Goal: Book appointment/travel/reservation

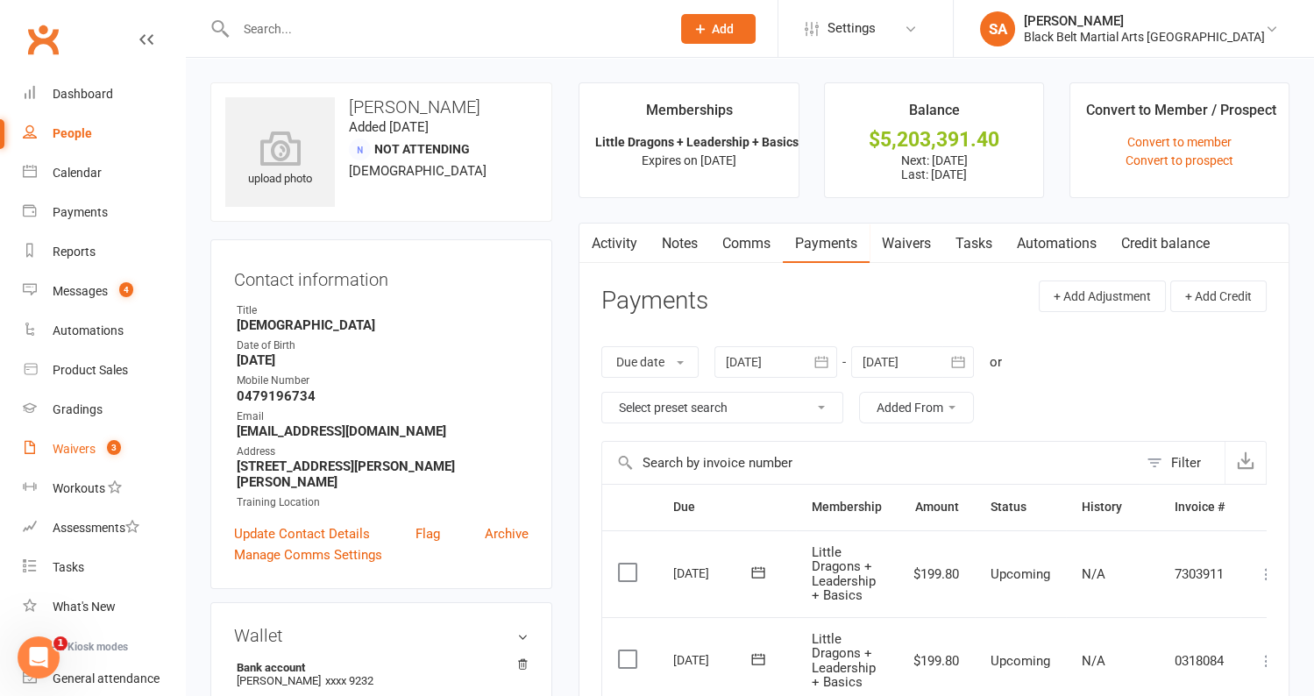
click at [60, 460] on link "Waivers 3" at bounding box center [104, 448] width 162 height 39
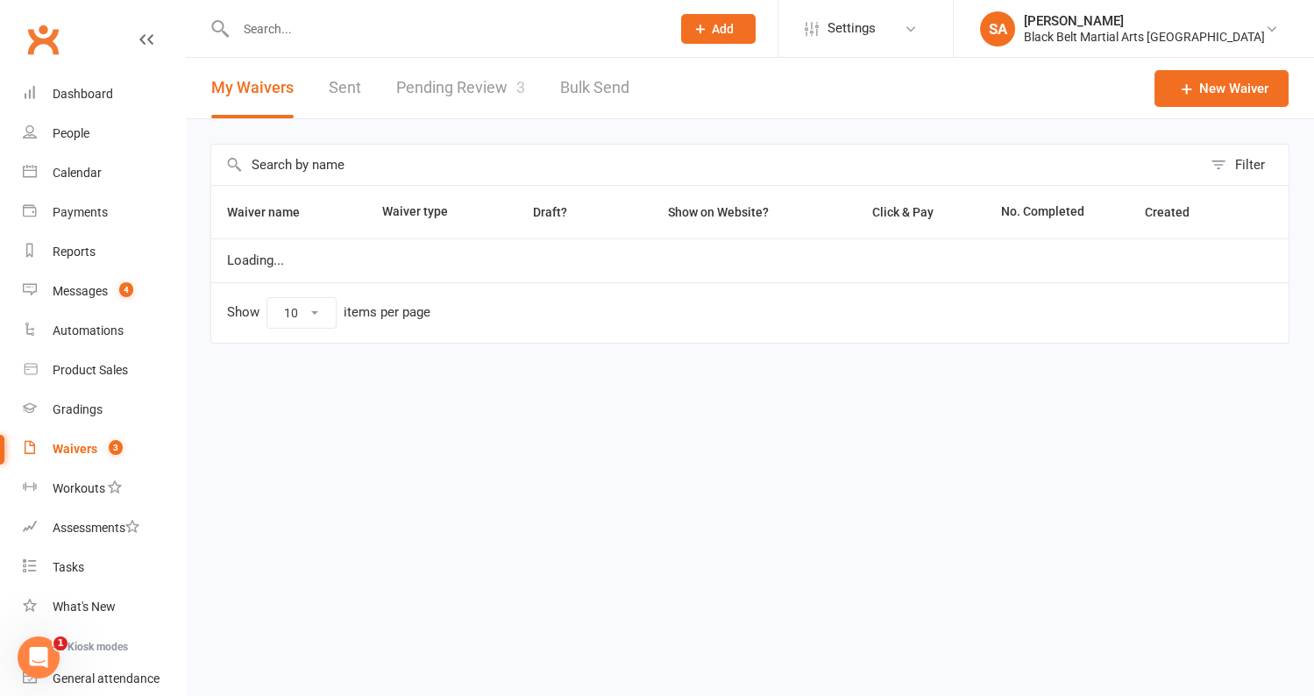
select select "100"
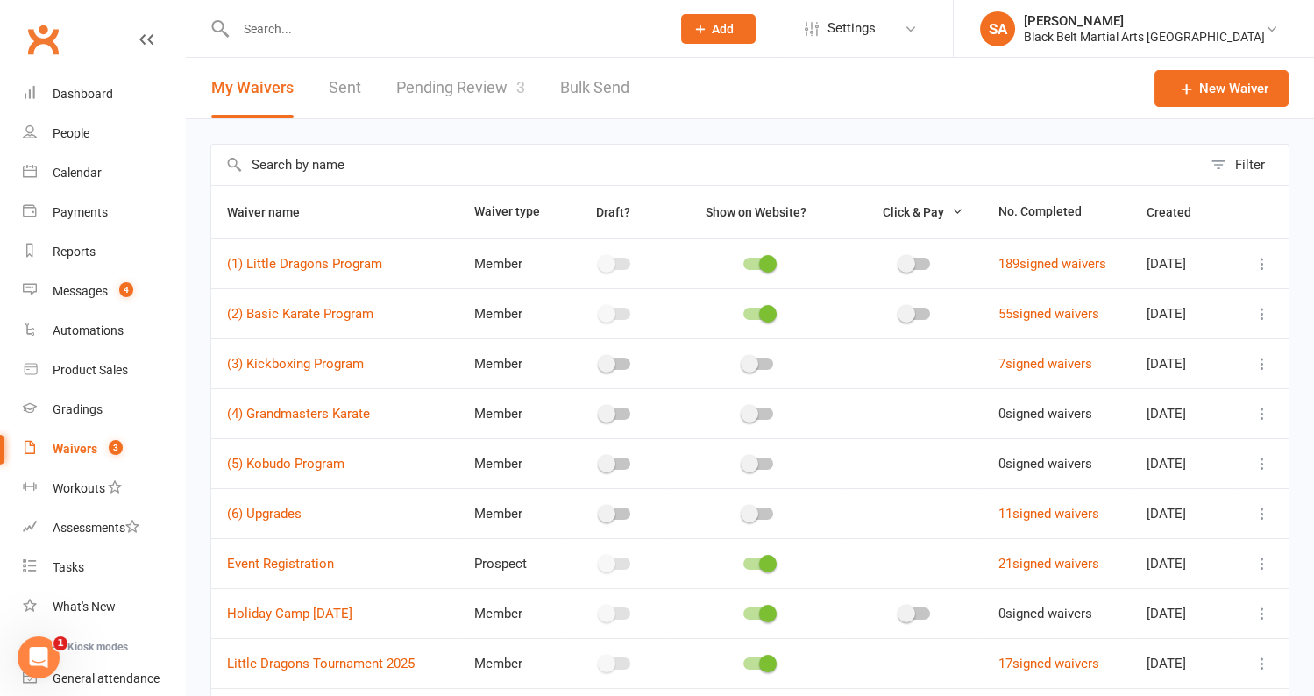
click at [479, 83] on link "Pending Review 3" at bounding box center [460, 88] width 129 height 60
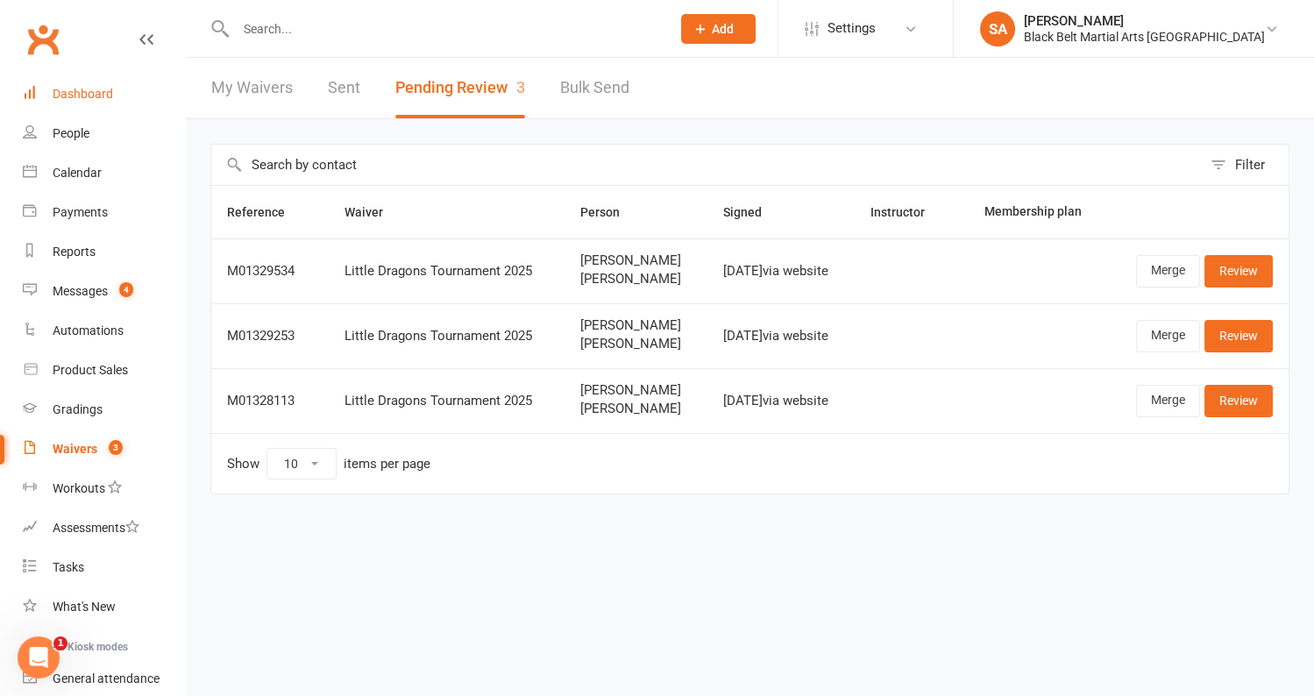
click at [112, 89] on link "Dashboard" at bounding box center [104, 93] width 162 height 39
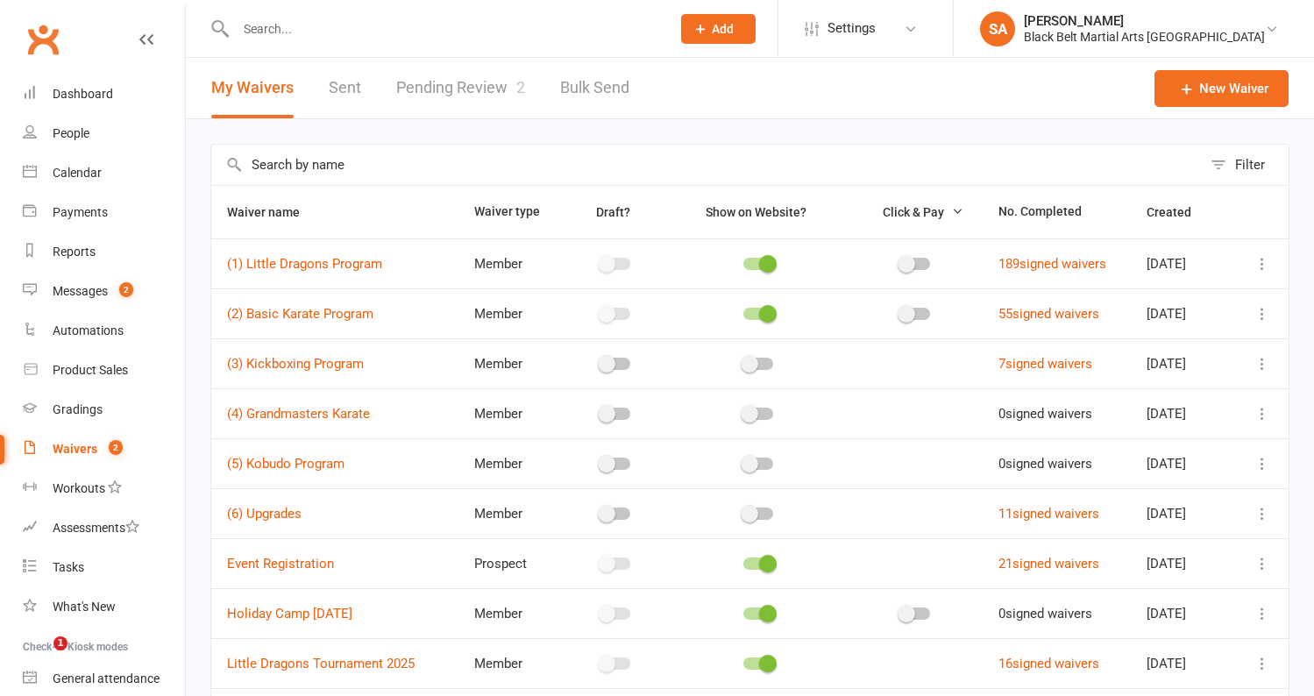
select select "100"
click at [67, 178] on div "Calendar" at bounding box center [77, 173] width 49 height 14
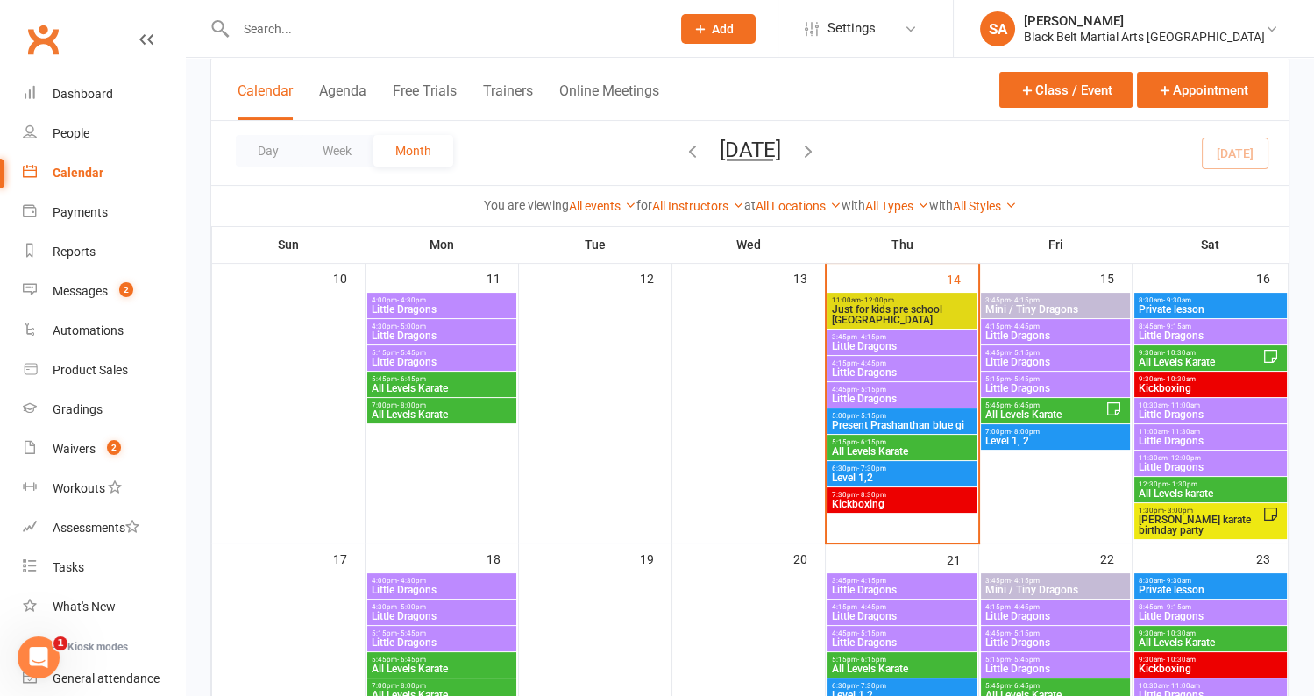
scroll to position [717, 0]
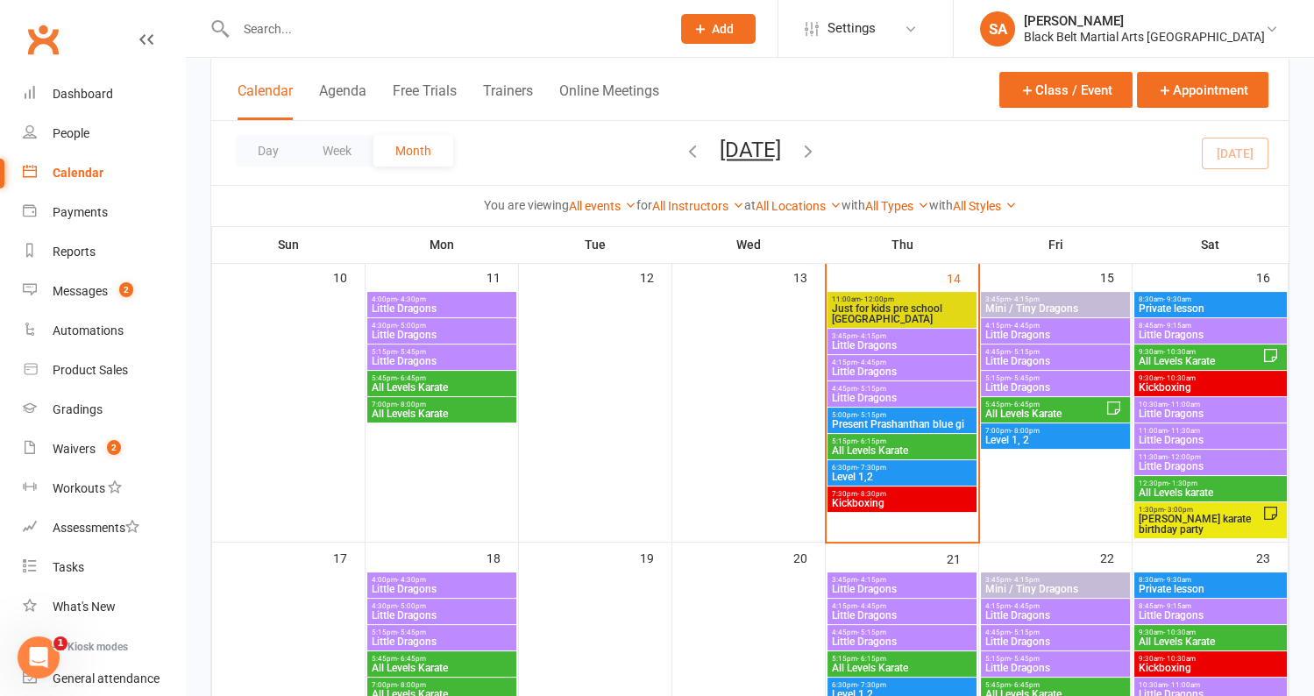
click at [851, 448] on span "All Levels Karate" at bounding box center [902, 450] width 142 height 11
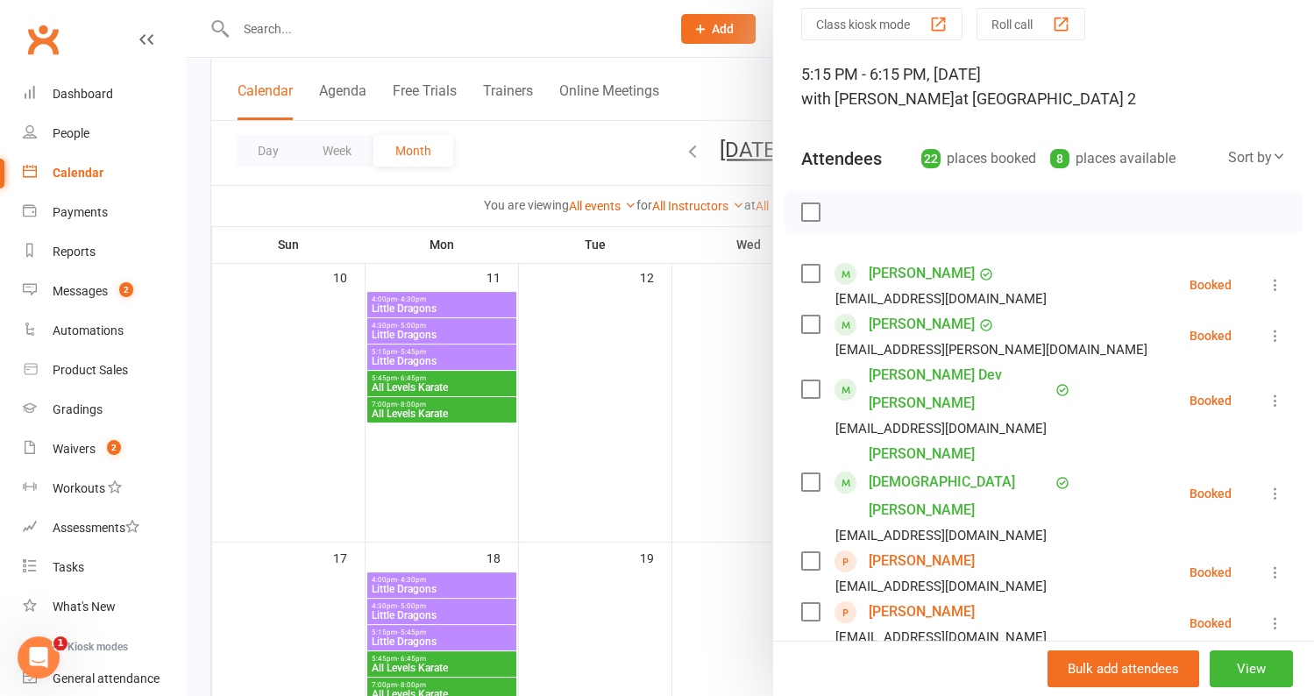
scroll to position [70, 0]
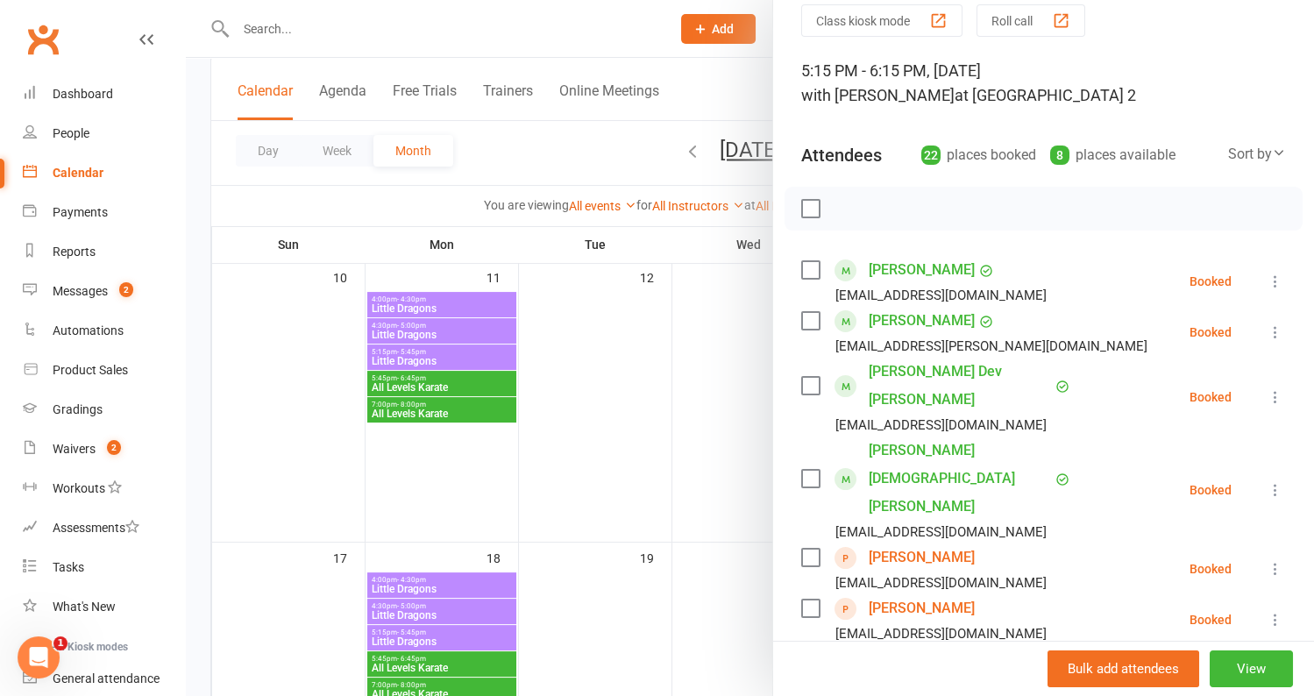
click at [808, 266] on label at bounding box center [810, 270] width 18 height 18
click at [812, 321] on label at bounding box center [810, 321] width 18 height 18
click at [801, 377] on label at bounding box center [810, 386] width 18 height 18
click at [803, 470] on label at bounding box center [810, 479] width 18 height 18
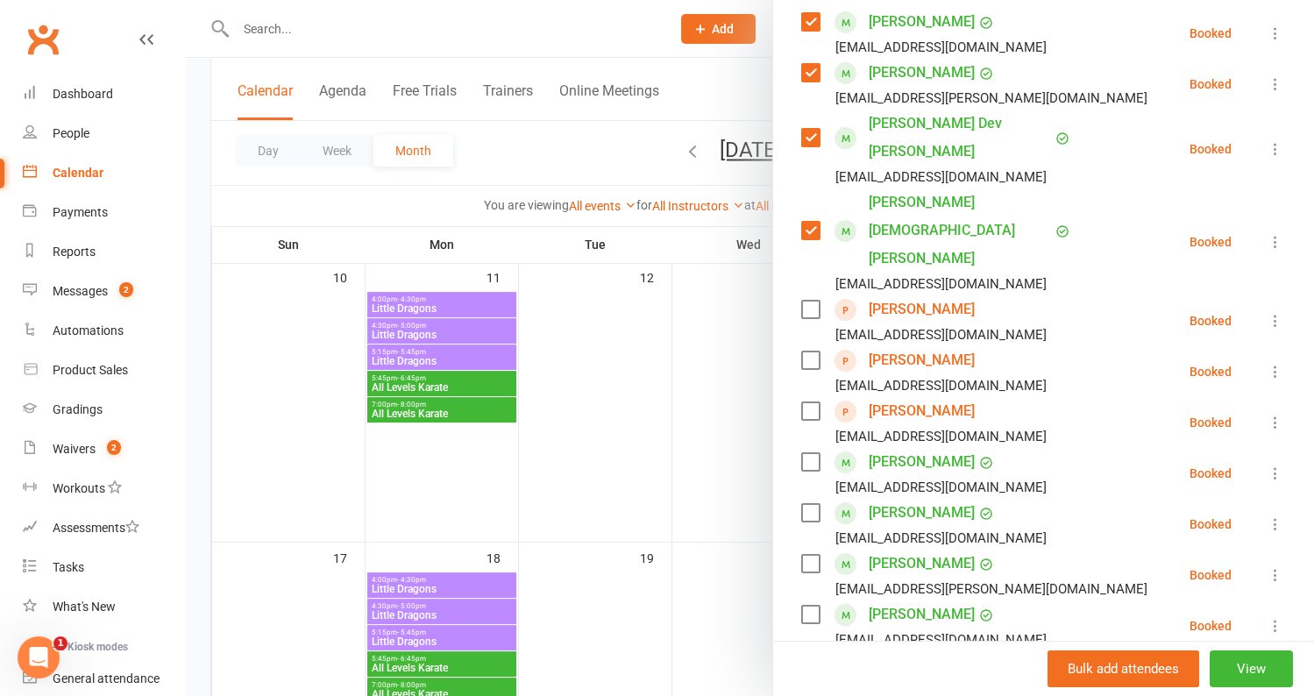
scroll to position [330, 0]
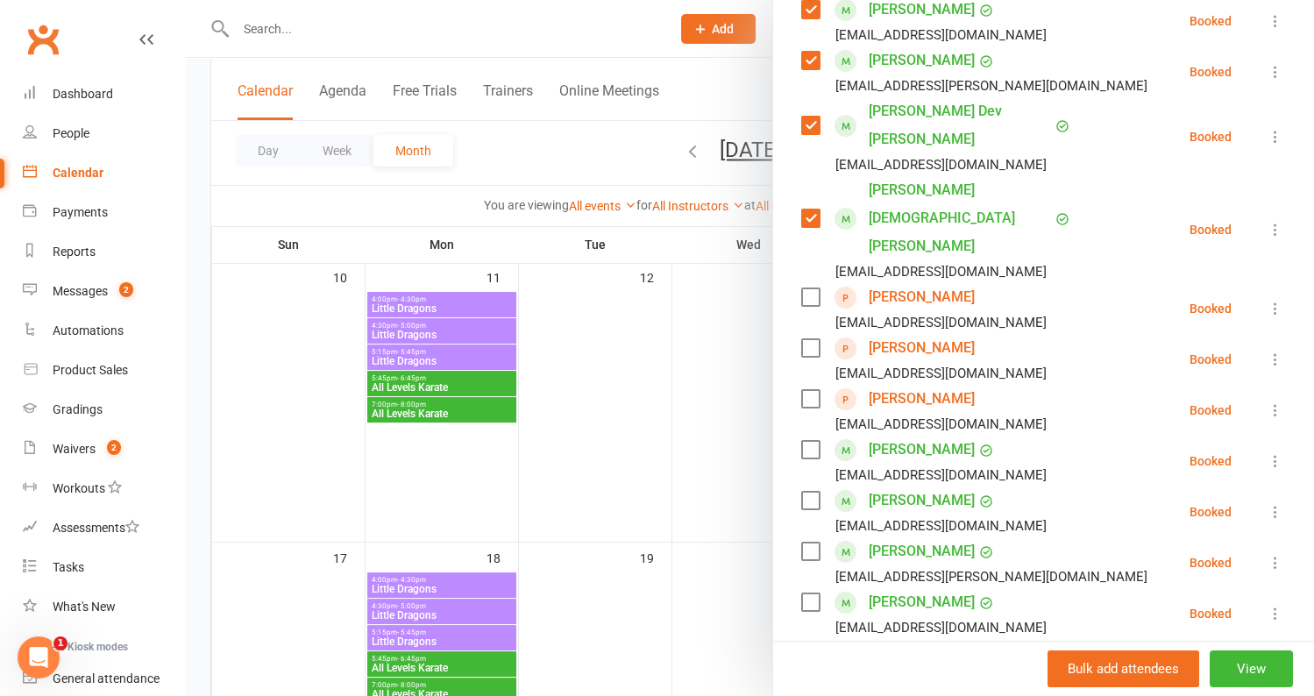
click at [815, 413] on div "lauracafolla86@gmail.com" at bounding box center [927, 424] width 252 height 23
click at [809, 441] on label at bounding box center [810, 450] width 18 height 18
click at [810, 492] on label at bounding box center [810, 501] width 18 height 18
click at [810, 543] on label at bounding box center [810, 552] width 18 height 18
click at [809, 593] on label at bounding box center [810, 602] width 18 height 18
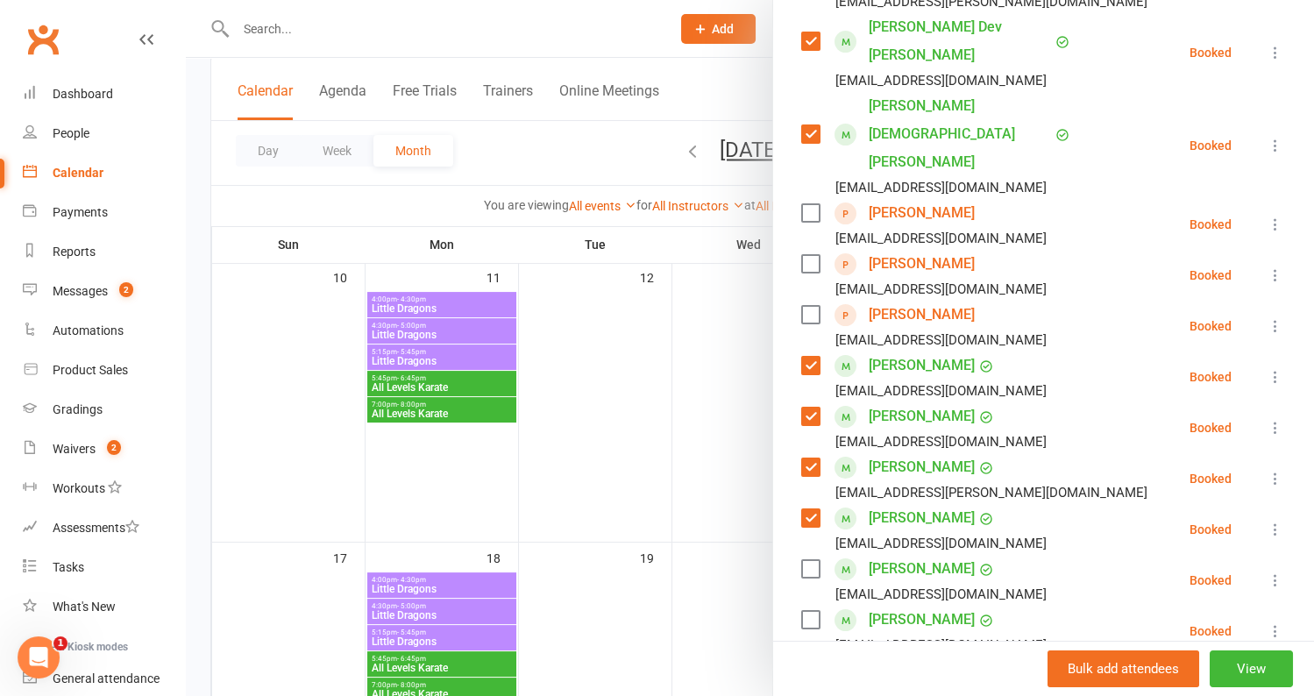
scroll to position [419, 0]
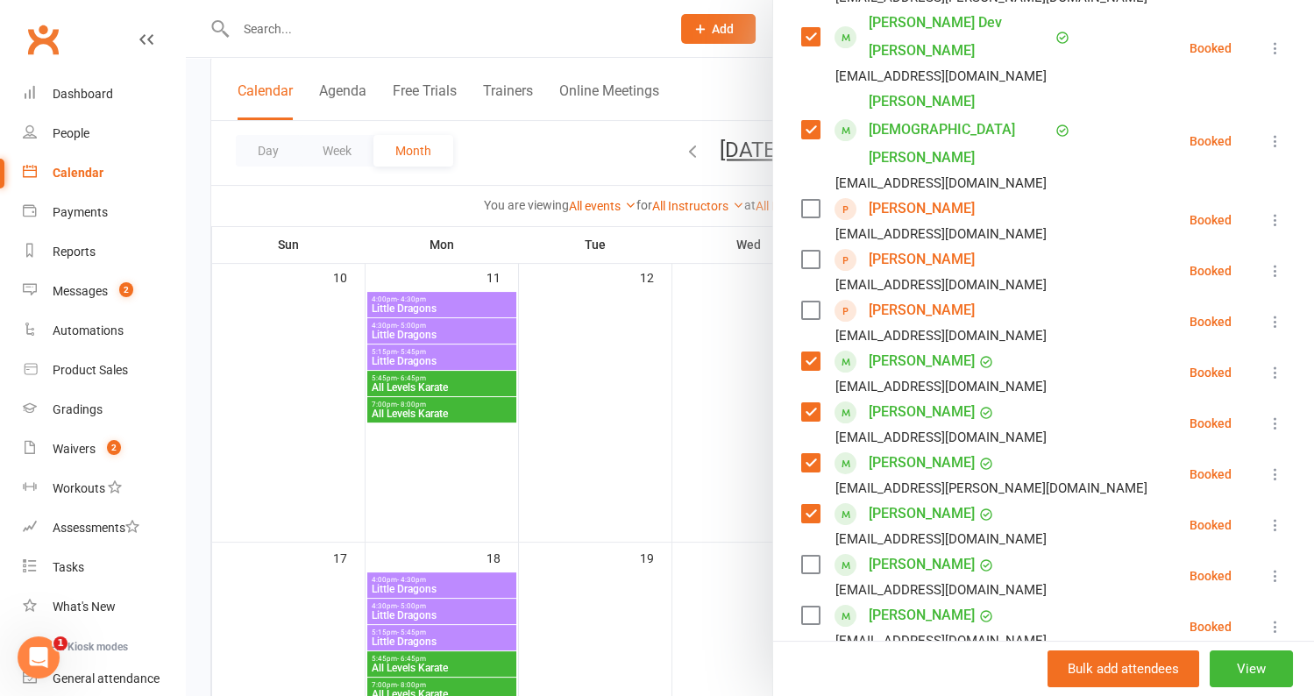
click at [804, 556] on label at bounding box center [810, 565] width 18 height 18
click at [806, 606] on label at bounding box center [810, 615] width 18 height 18
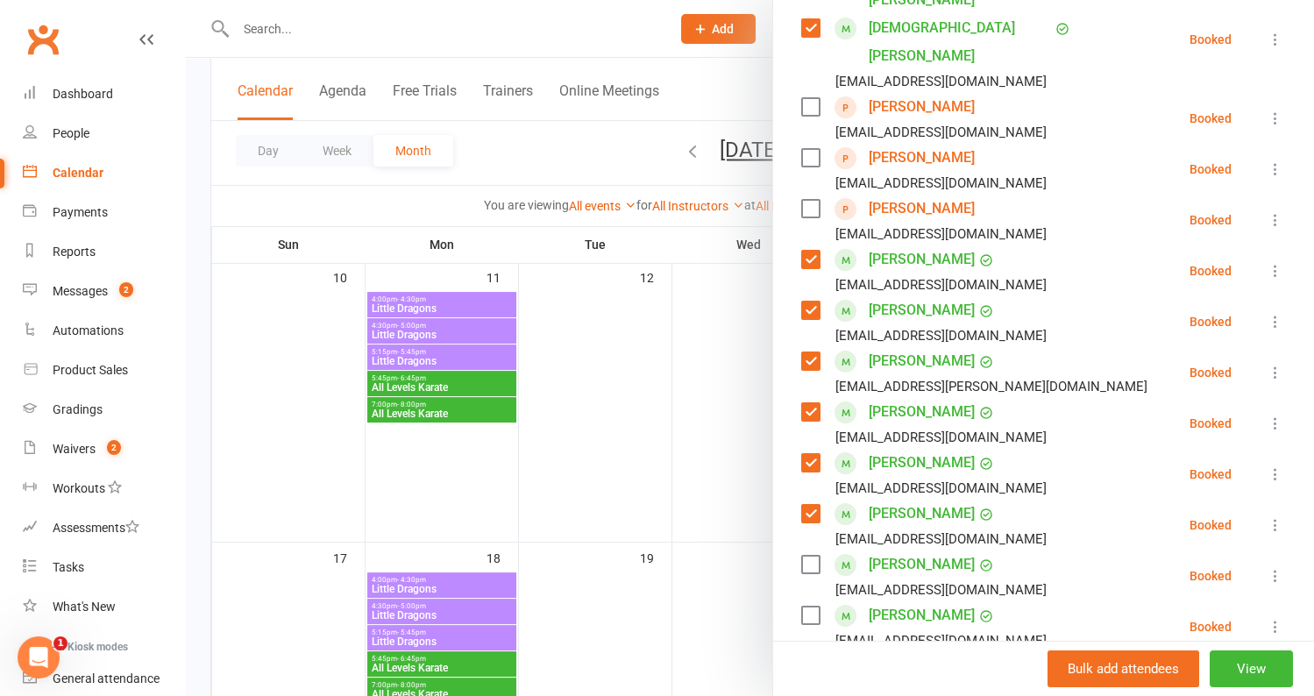
click at [810, 606] on label at bounding box center [810, 615] width 18 height 18
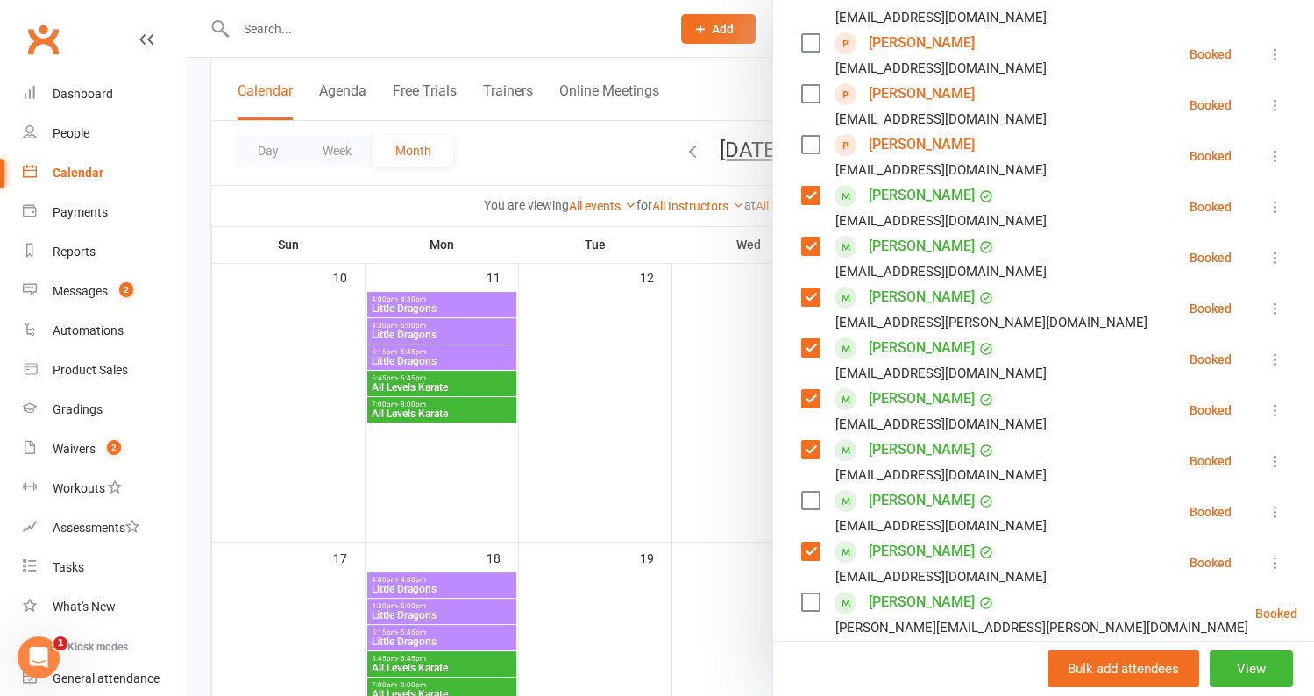
scroll to position [585, 0]
click at [809, 587] on div "Niki Rahimi bijan.rahimi@outlook.com" at bounding box center [1028, 612] width 454 height 51
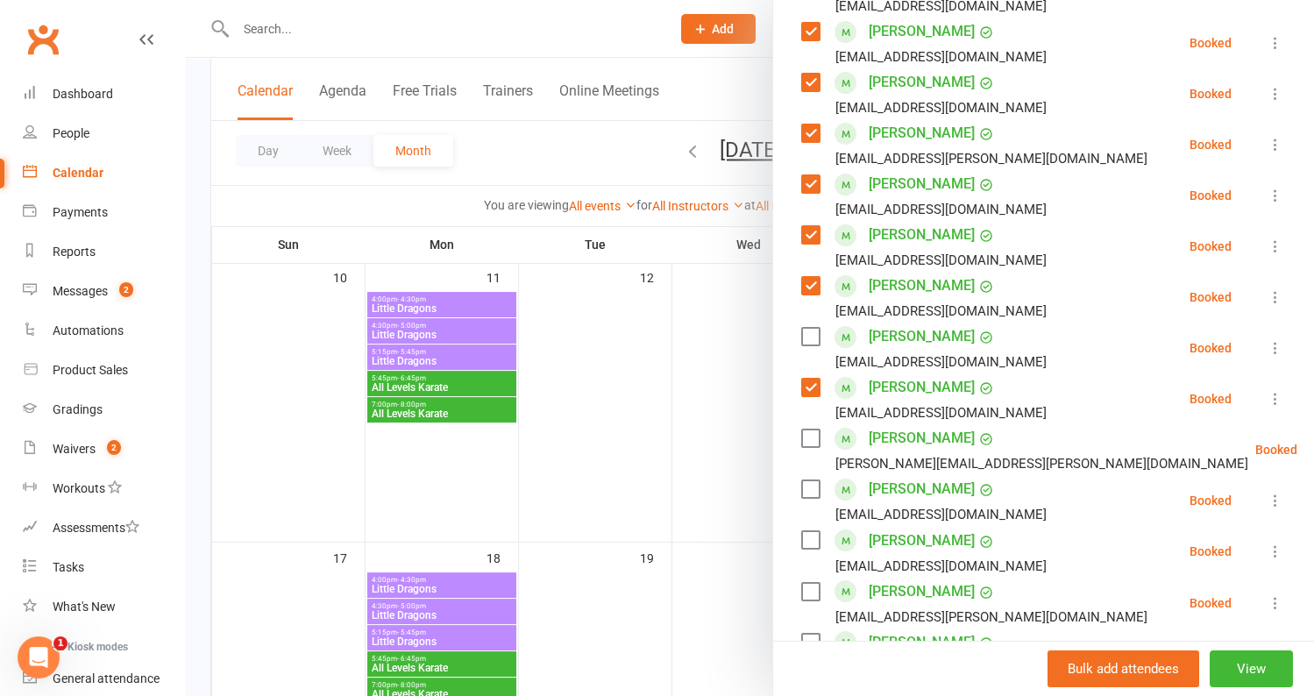
scroll to position [751, 0]
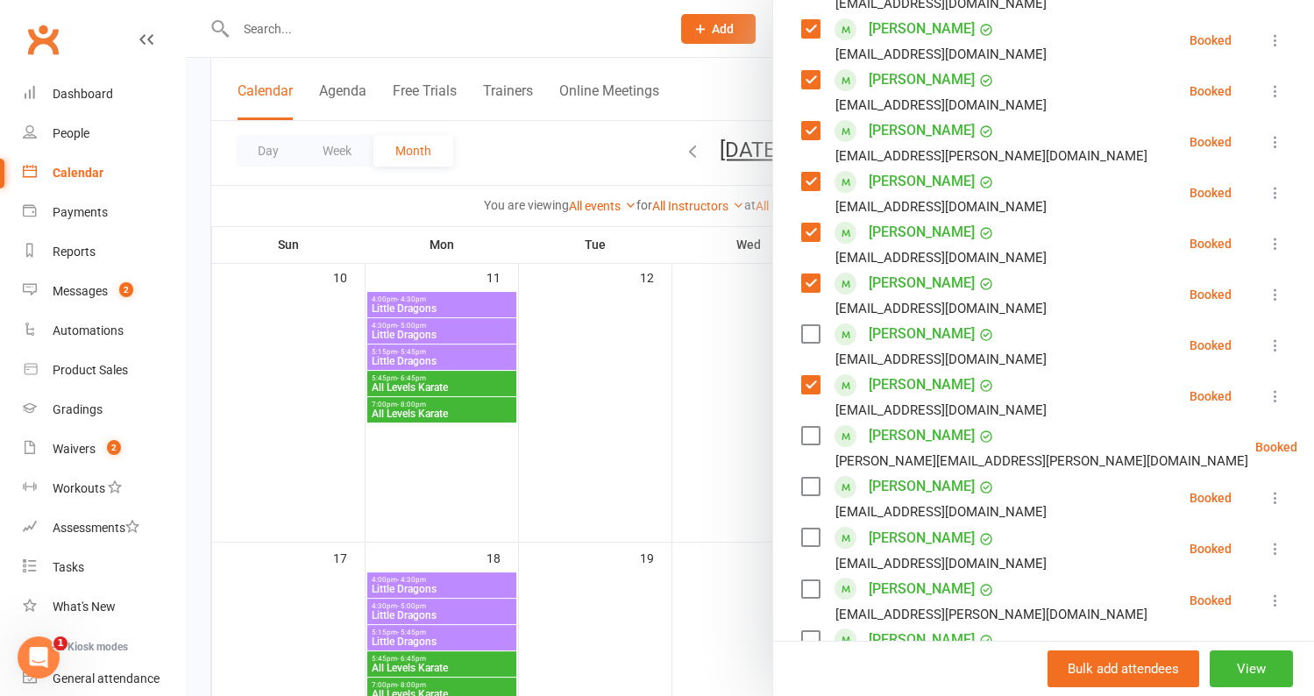
click at [812, 528] on label at bounding box center [810, 537] width 18 height 18
click at [811, 580] on label at bounding box center [810, 589] width 18 height 18
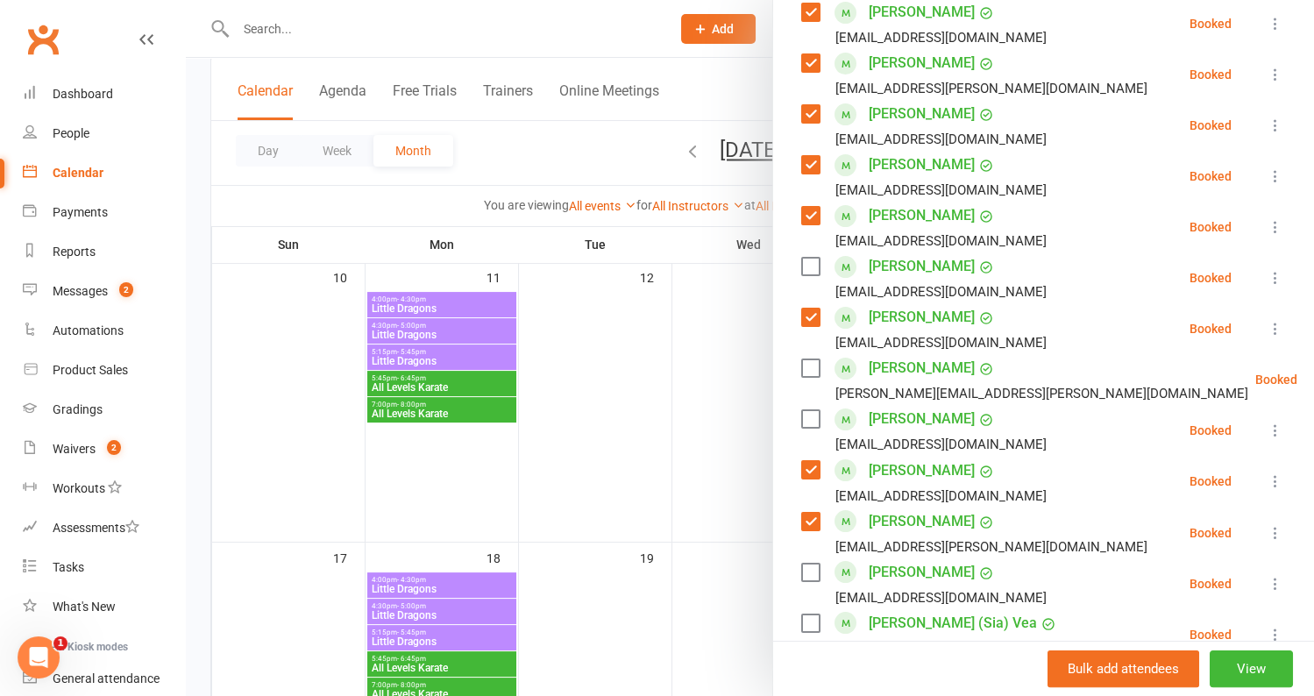
scroll to position [820, 0]
click at [805, 562] on label at bounding box center [810, 571] width 18 height 18
click at [803, 613] on label at bounding box center [810, 622] width 18 height 18
click at [815, 663] on label at bounding box center [810, 672] width 18 height 18
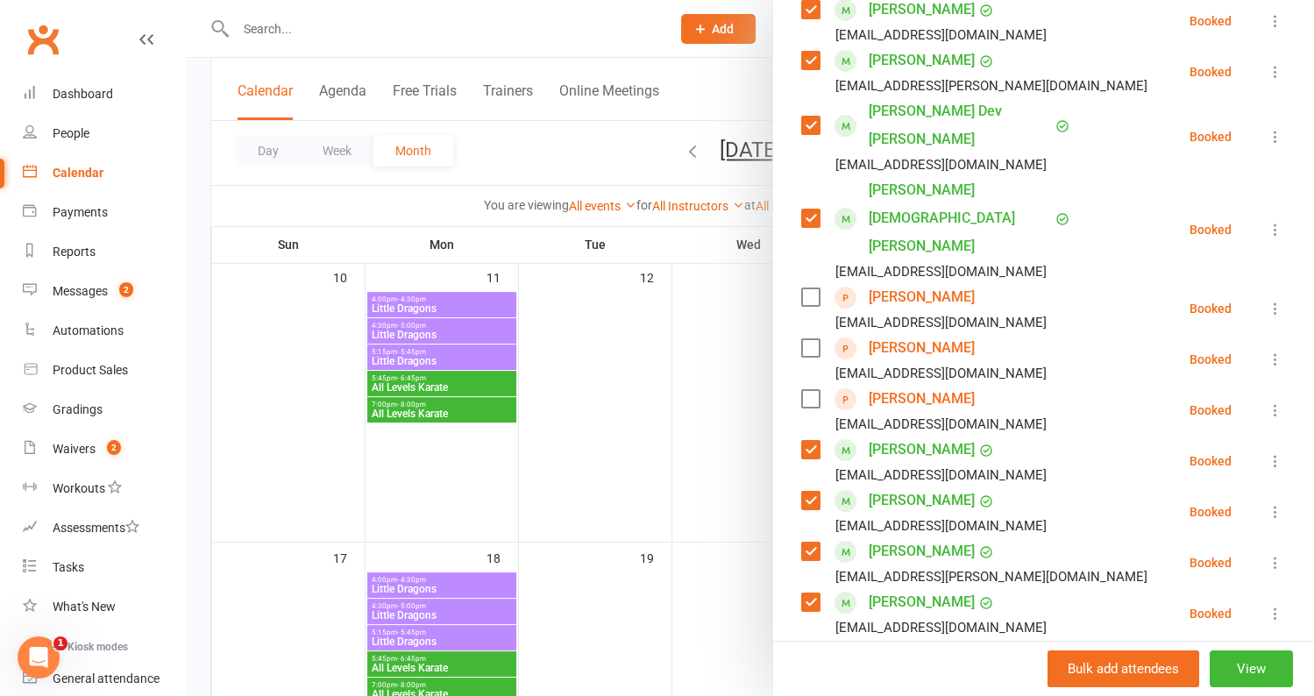
scroll to position [0, 0]
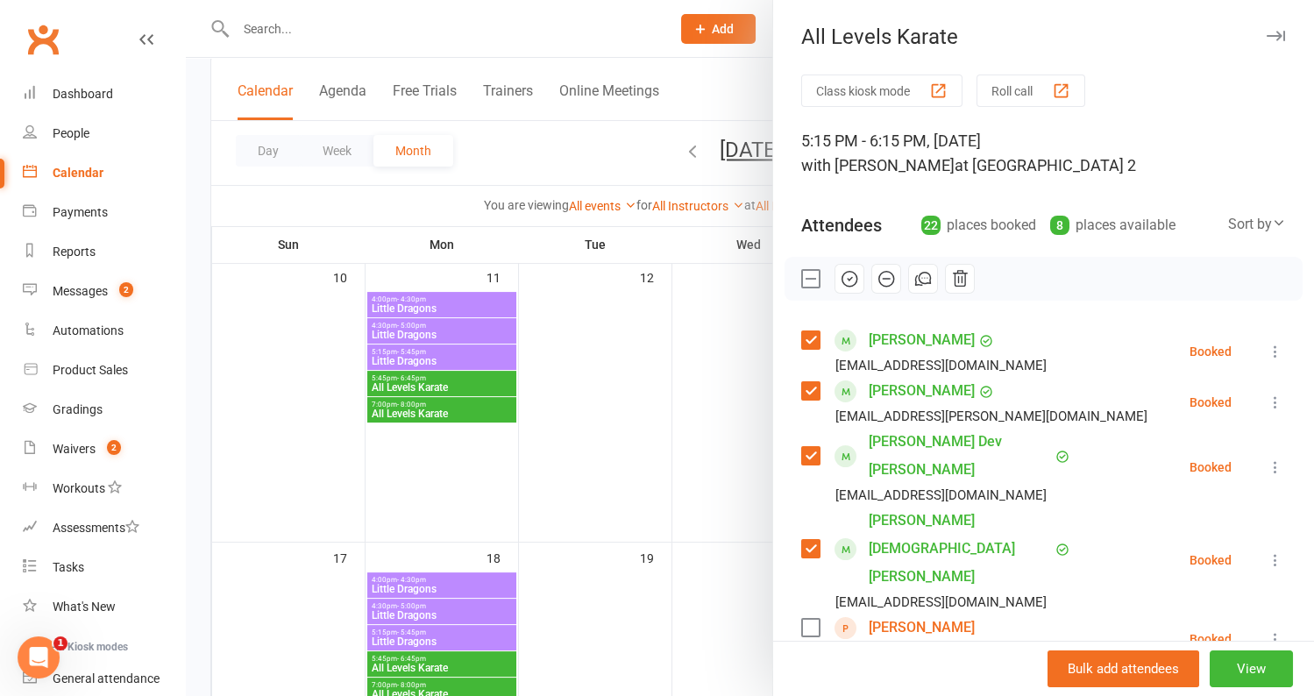
click at [853, 275] on icon "button" at bounding box center [849, 278] width 19 height 19
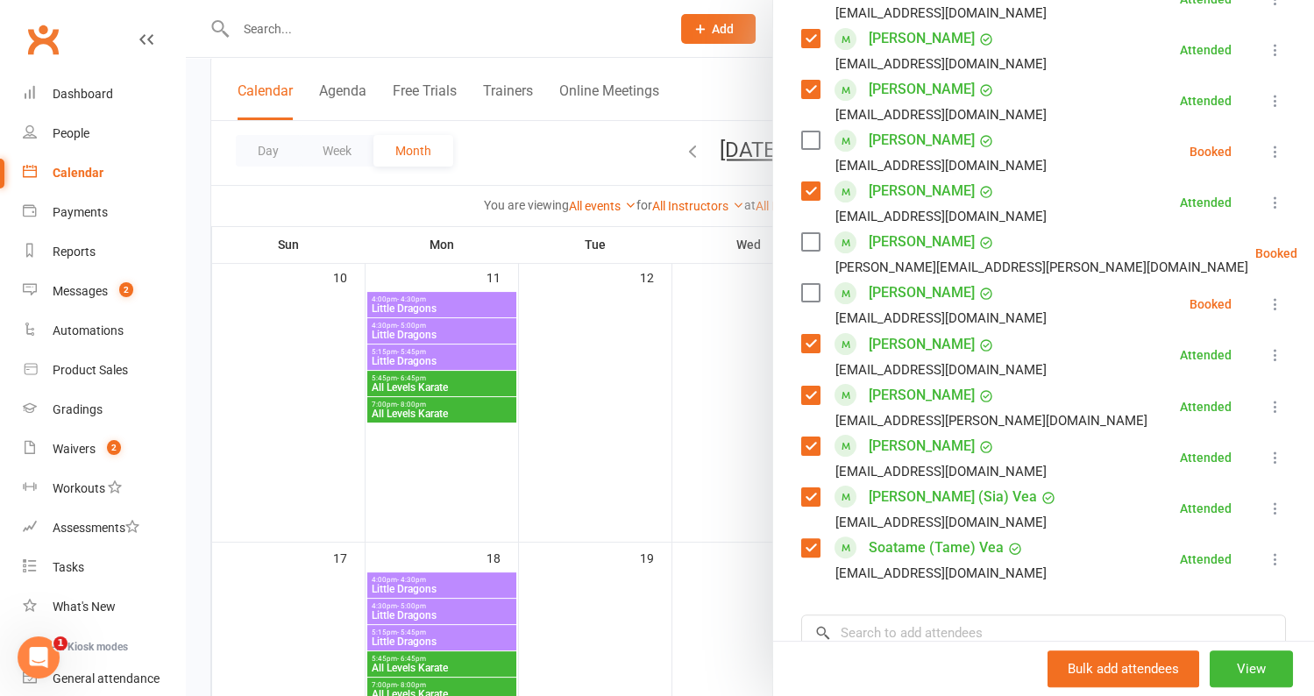
scroll to position [1115, 0]
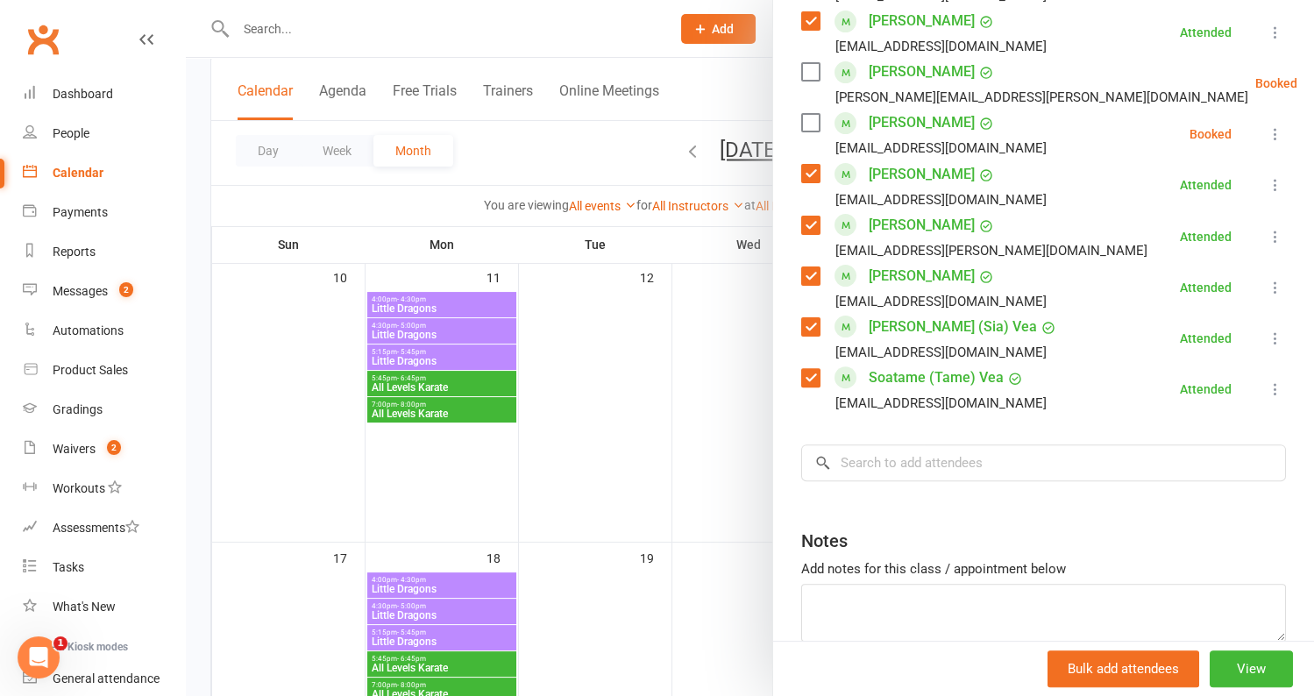
click at [613, 398] on div at bounding box center [750, 348] width 1128 height 696
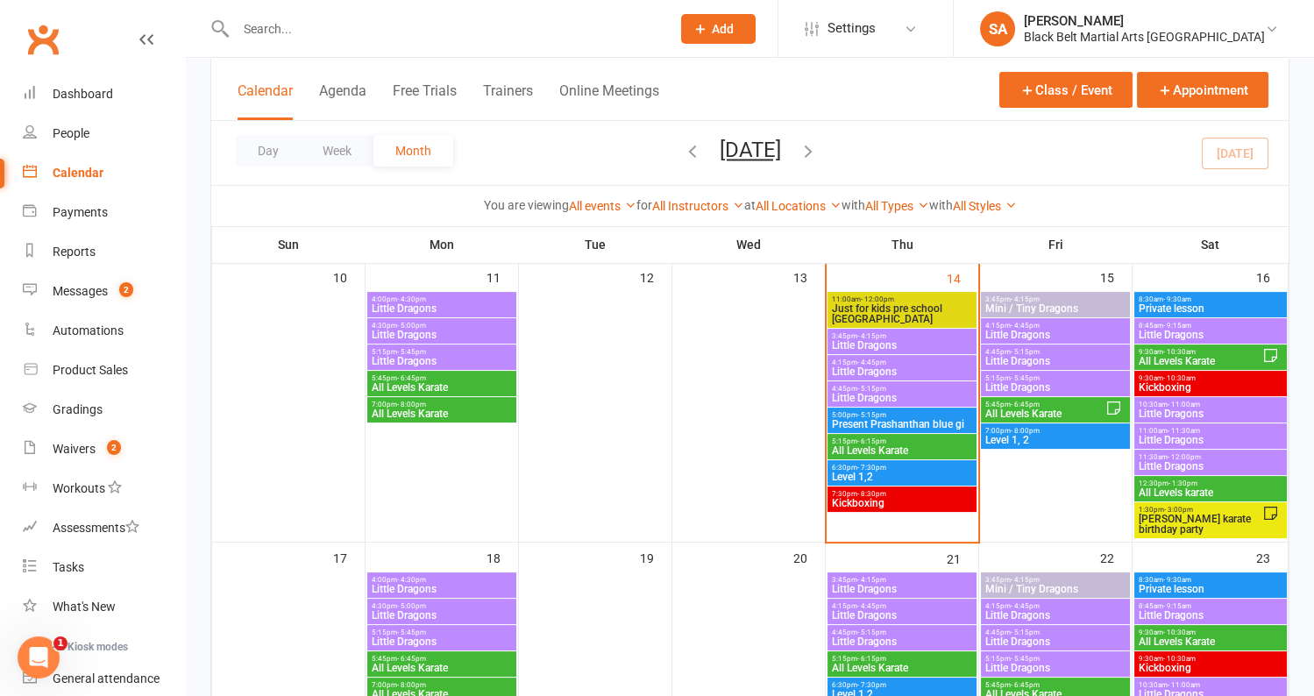
click at [880, 483] on div "6:30pm - 7:30pm Level 1,2" at bounding box center [901, 472] width 149 height 25
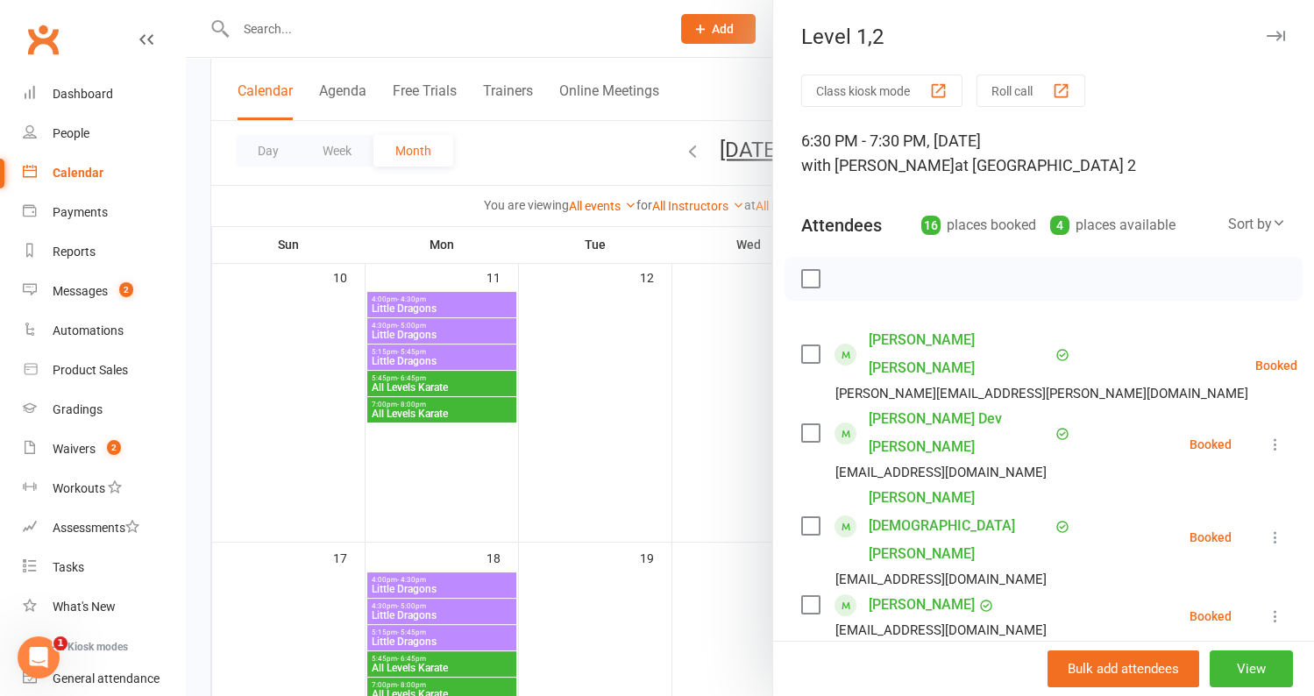
click at [613, 461] on div at bounding box center [750, 348] width 1128 height 696
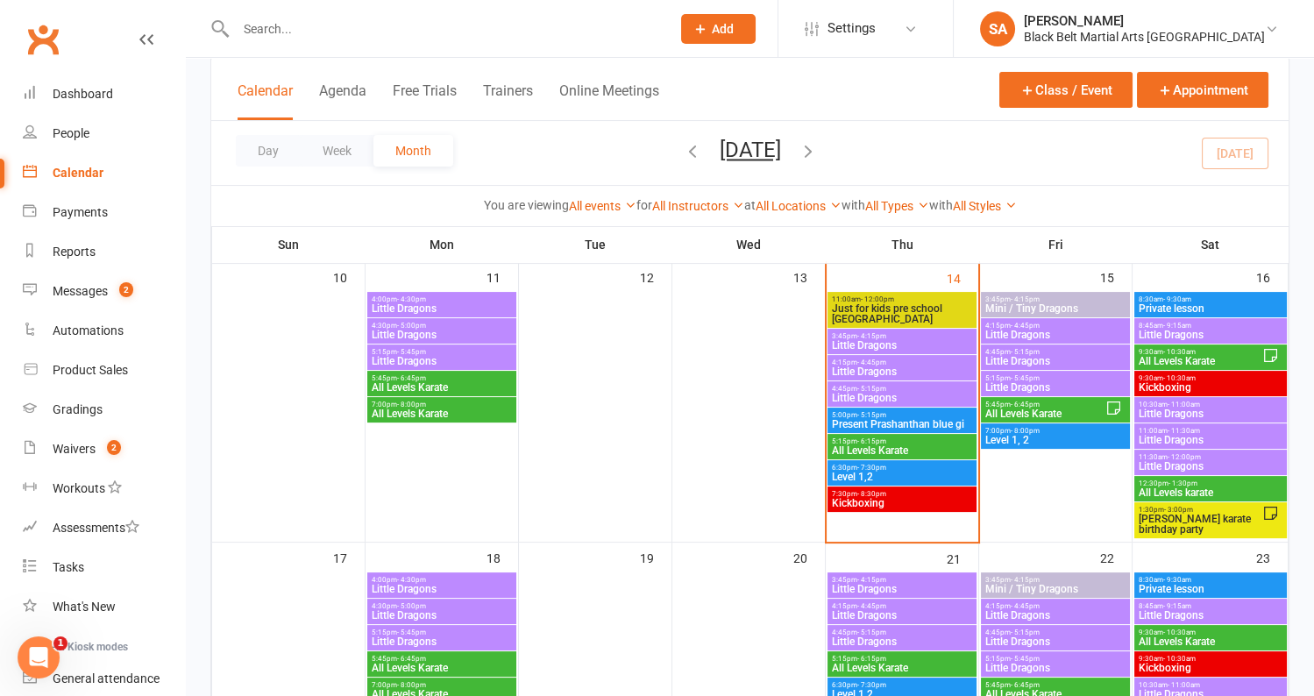
click at [897, 476] on span "Level 1,2" at bounding box center [902, 477] width 142 height 11
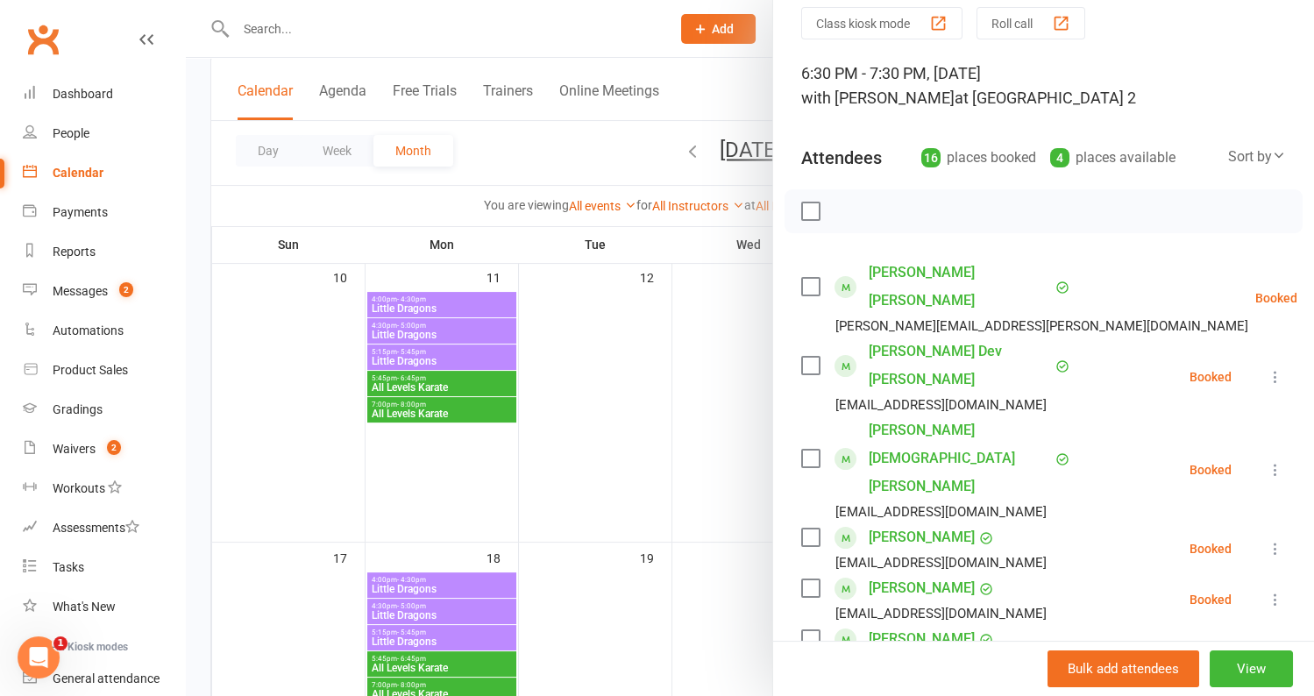
scroll to position [73, 0]
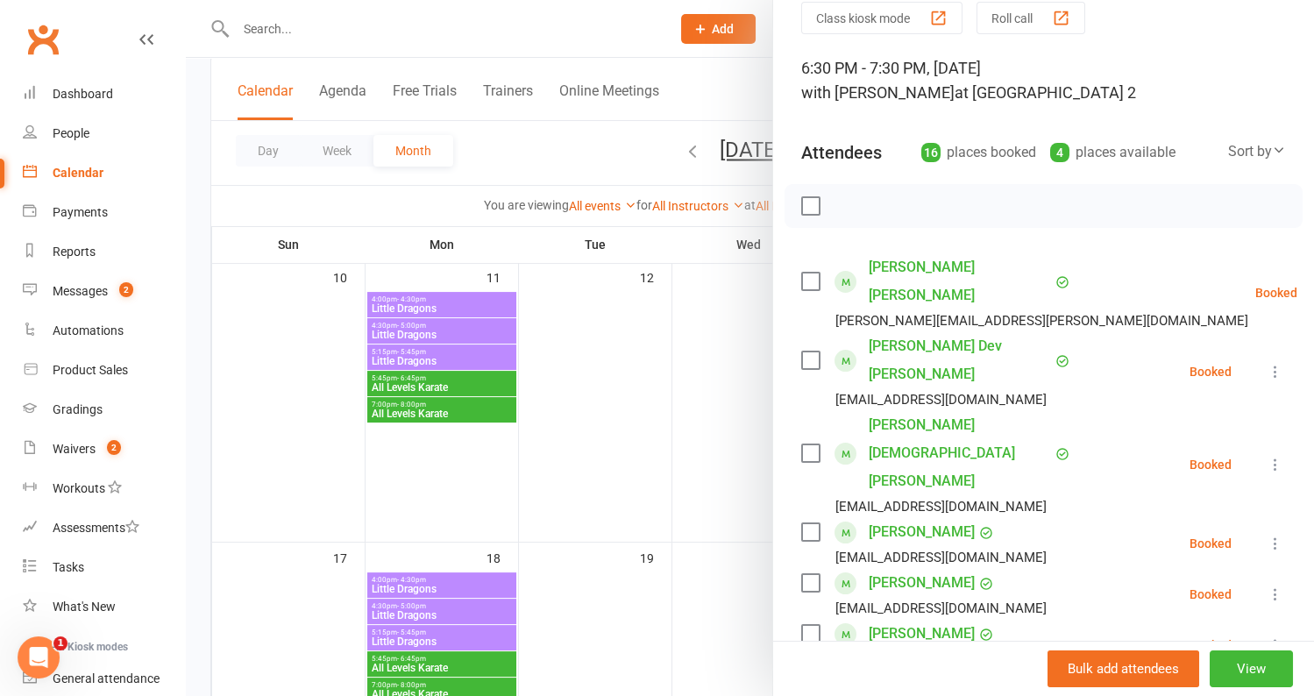
click at [807, 277] on div "Joshua Adriel elvina.christ@gmail.com" at bounding box center [1028, 292] width 454 height 79
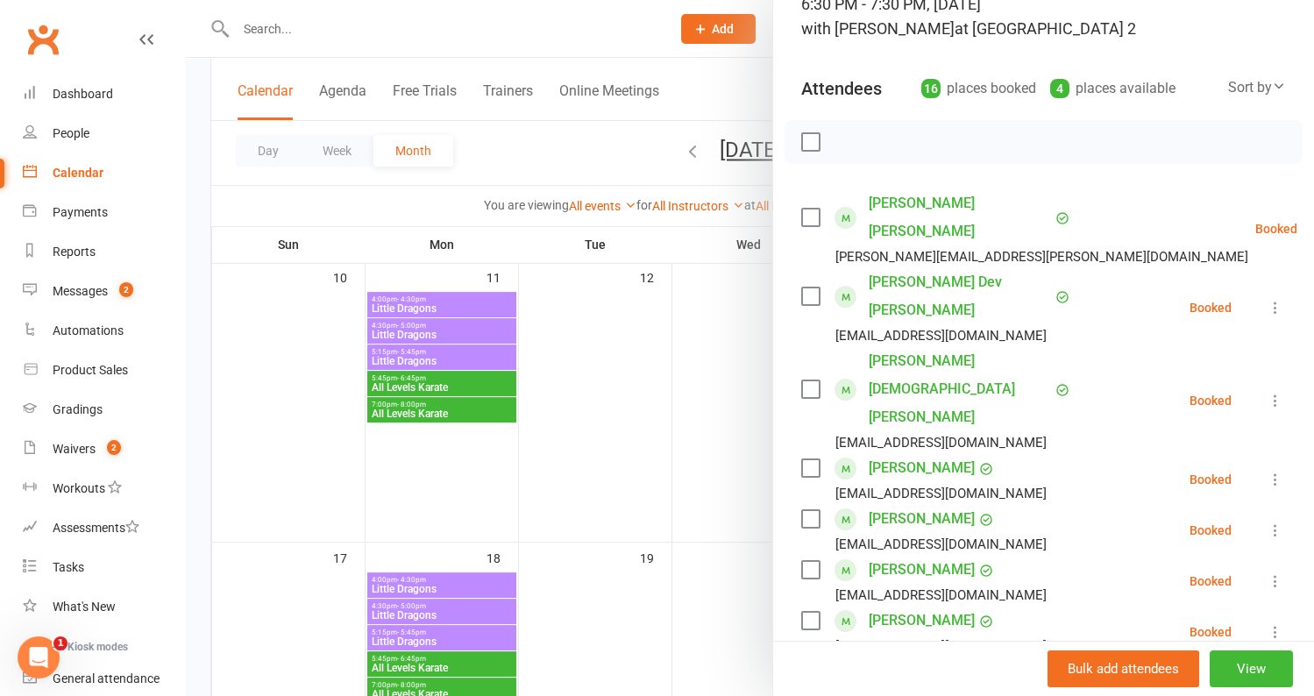
scroll to position [136, 0]
click at [807, 288] on label at bounding box center [810, 297] width 18 height 18
click at [812, 381] on label at bounding box center [810, 390] width 18 height 18
click at [810, 511] on label at bounding box center [810, 520] width 18 height 18
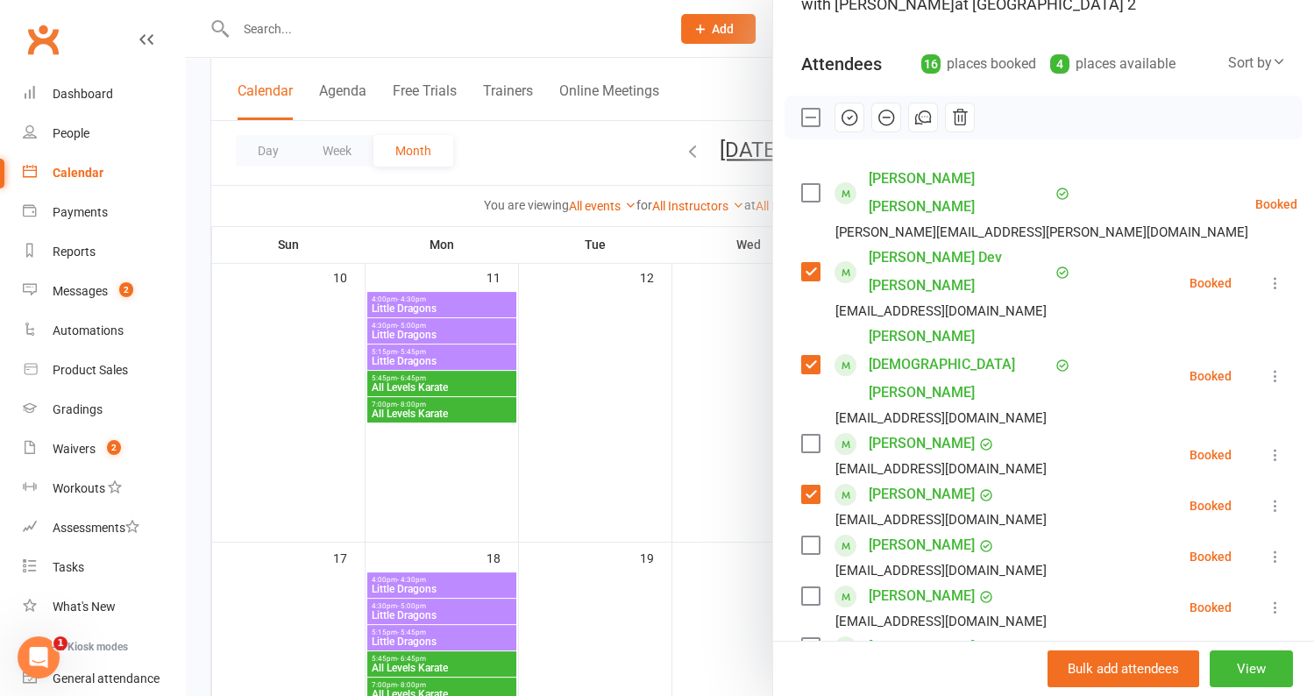
click at [808, 531] on div "Austin Khanal rashmi.sharma2014@outlook.com" at bounding box center [927, 556] width 252 height 51
click at [810, 536] on label at bounding box center [810, 545] width 18 height 18
click at [810, 587] on label at bounding box center [810, 596] width 18 height 18
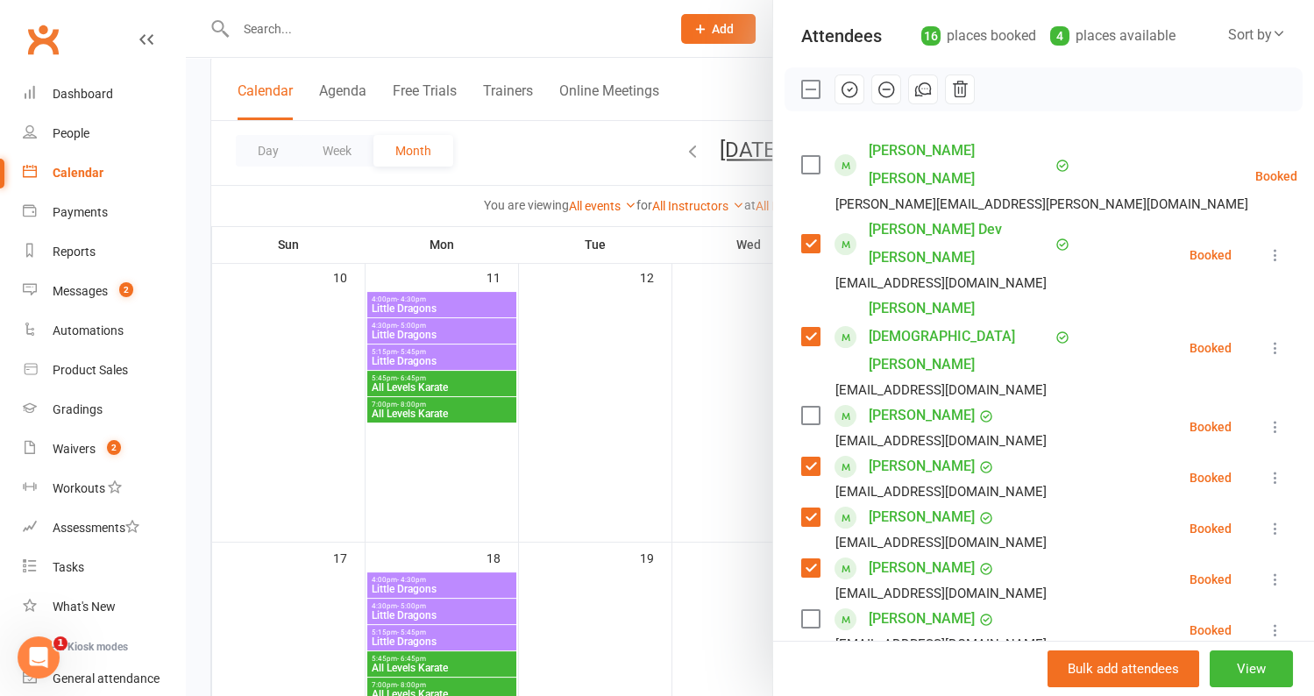
click at [812, 610] on label at bounding box center [810, 619] width 18 height 18
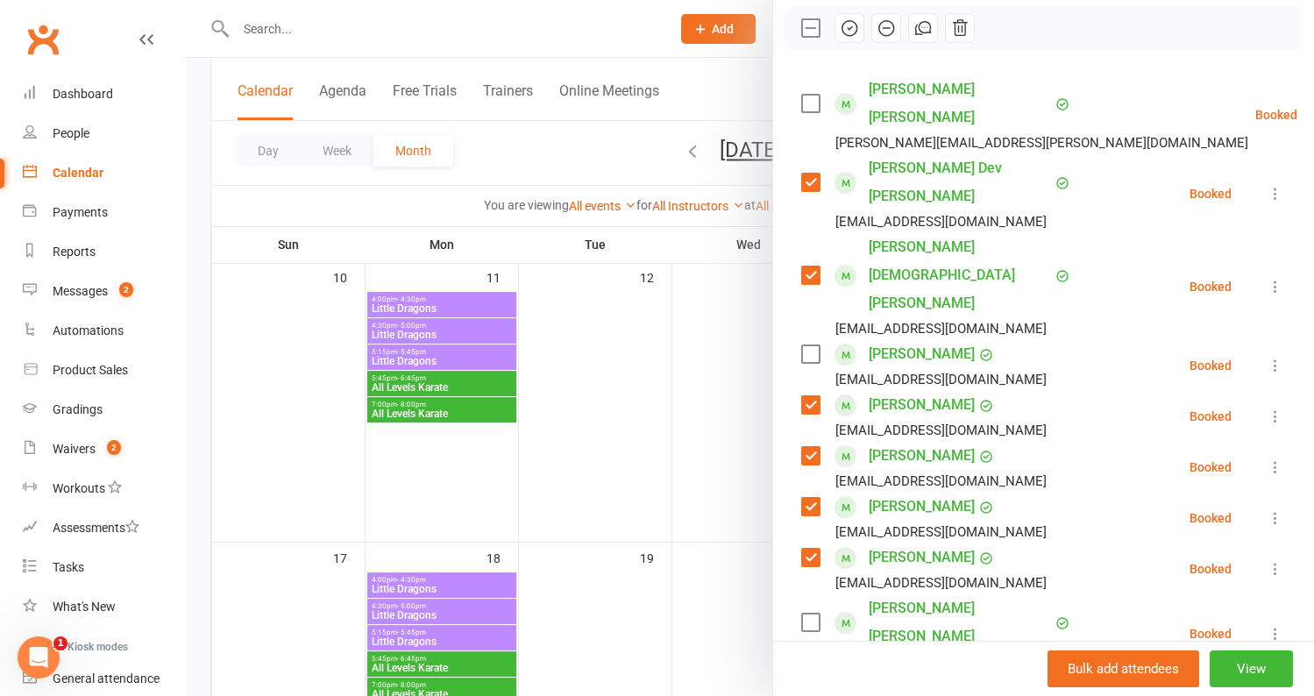
scroll to position [302, 0]
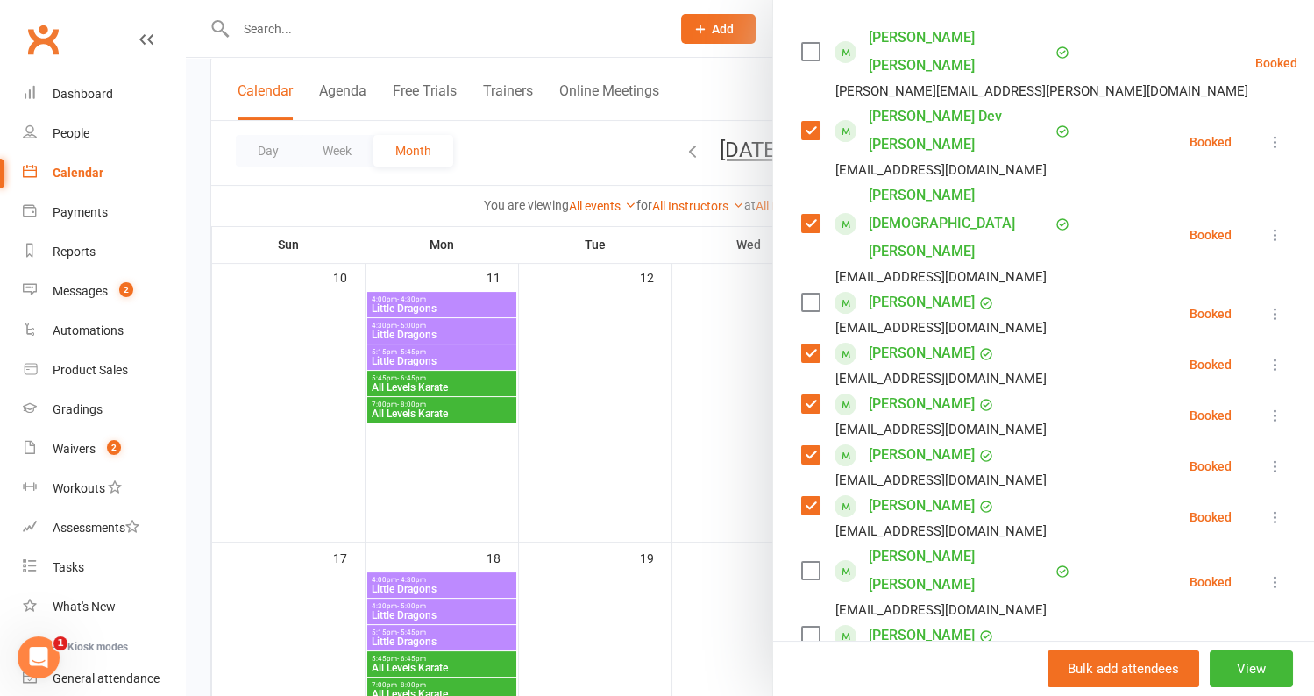
click at [812, 562] on label at bounding box center [810, 571] width 18 height 18
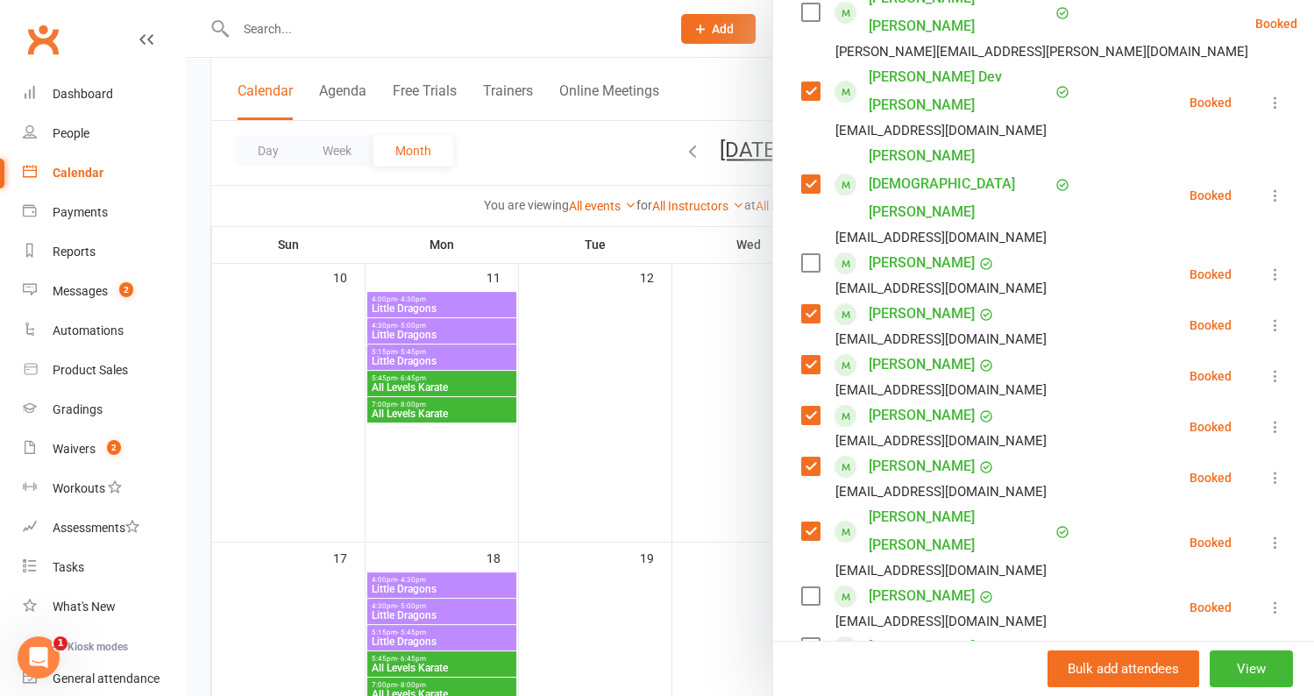
click at [808, 638] on label at bounding box center [810, 647] width 18 height 18
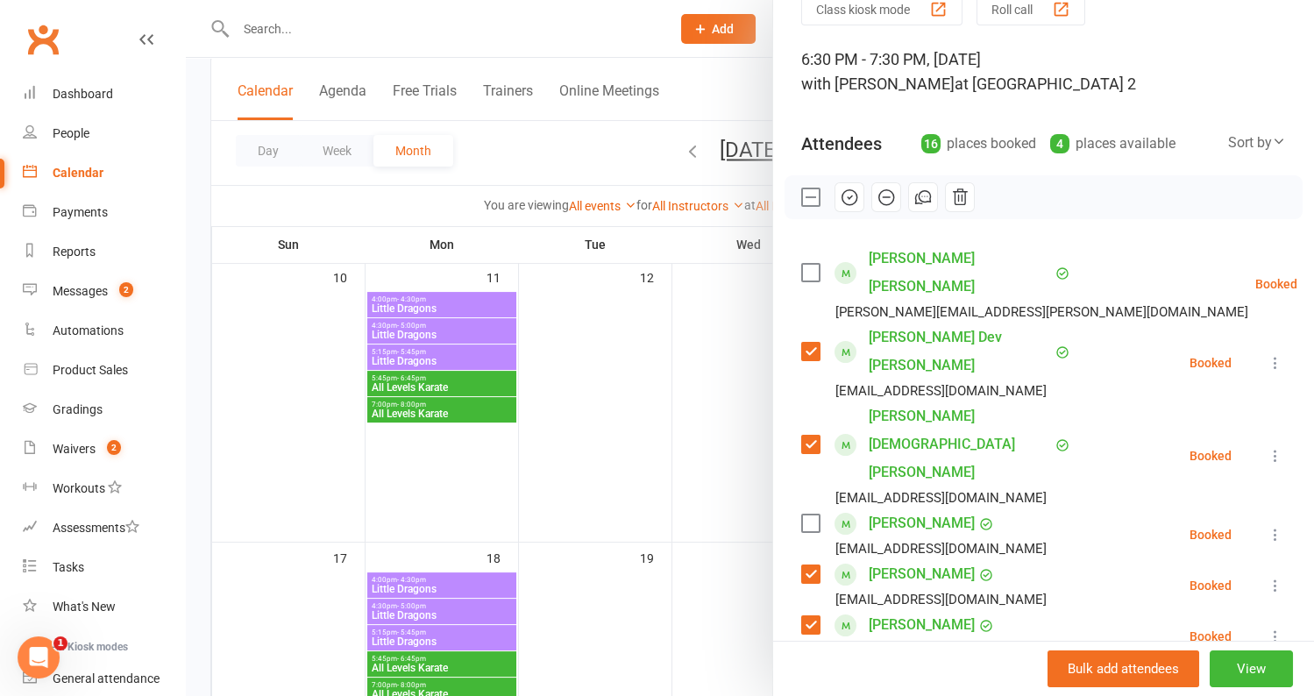
scroll to position [0, 0]
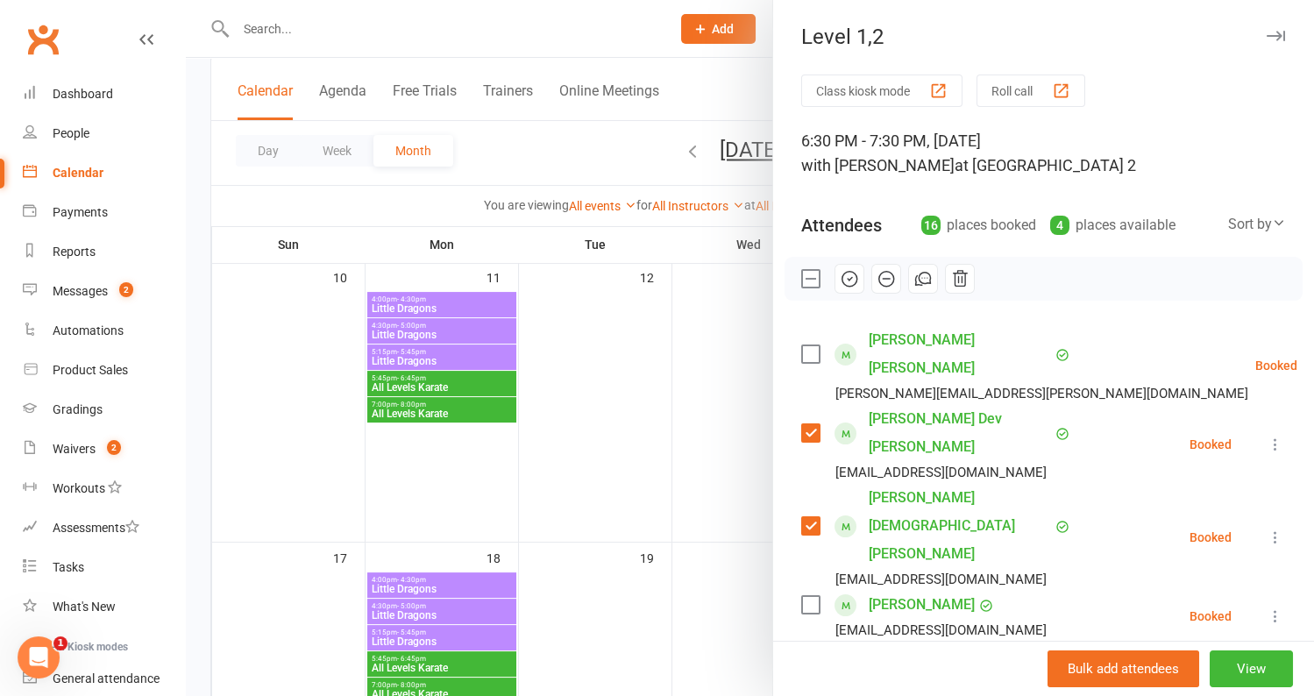
click at [840, 275] on icon "button" at bounding box center [849, 278] width 19 height 19
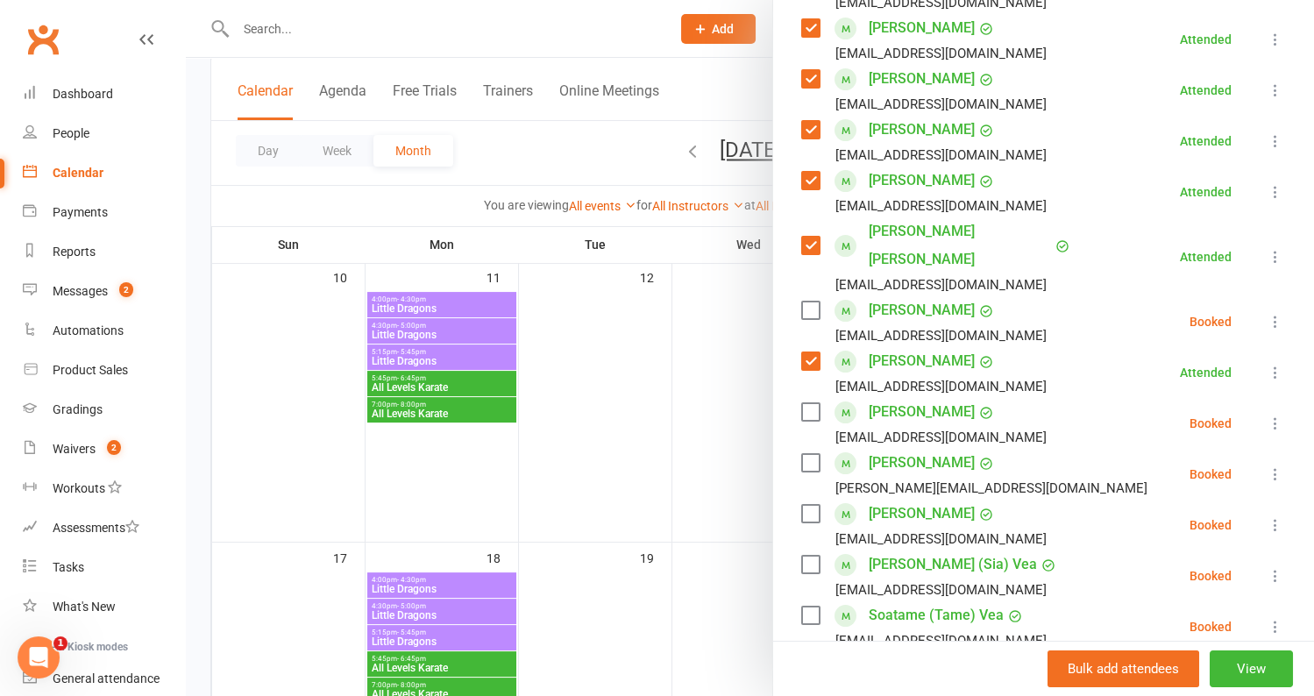
scroll to position [646, 0]
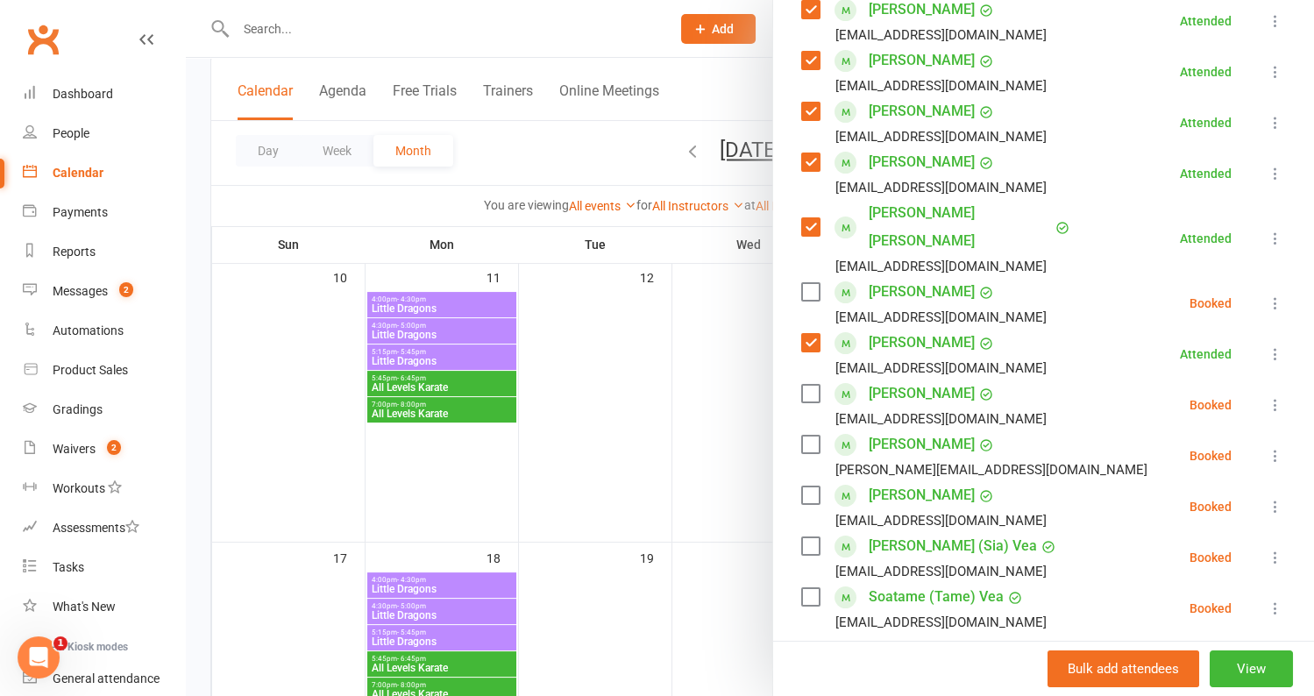
click at [904, 663] on input "search" at bounding box center [1043, 681] width 485 height 37
type input "carlo"
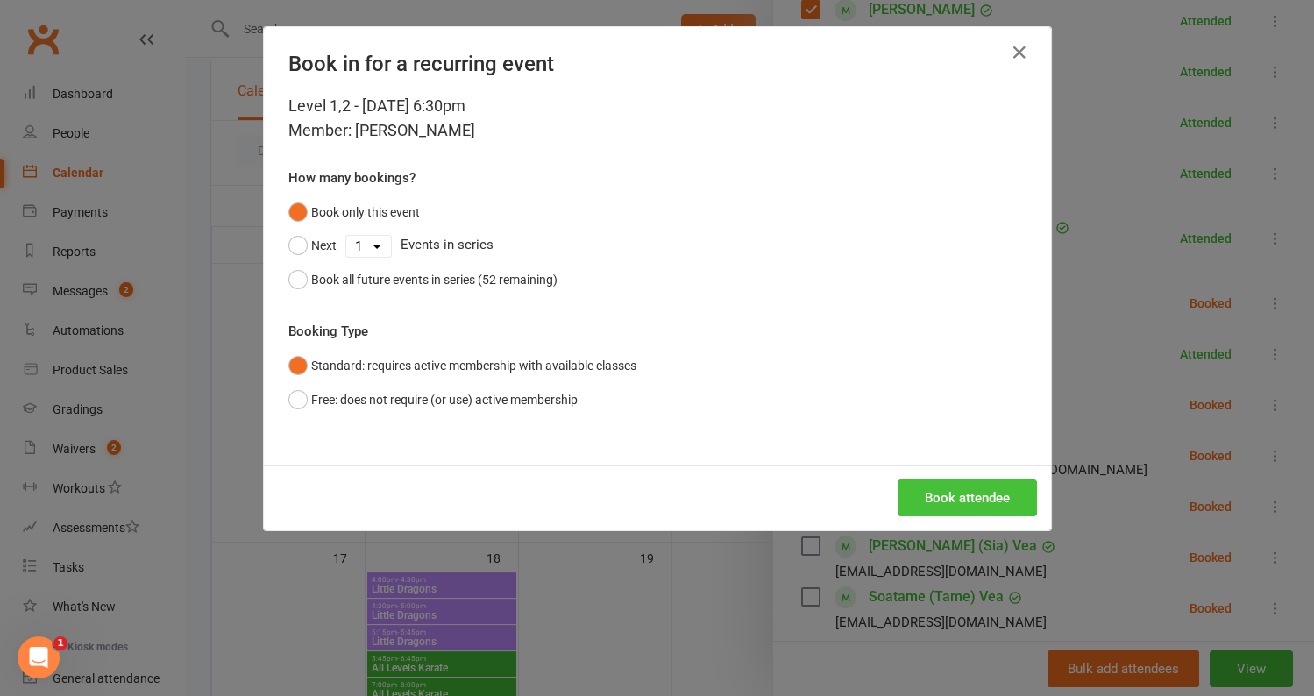
click at [986, 493] on button "Book attendee" at bounding box center [966, 497] width 139 height 37
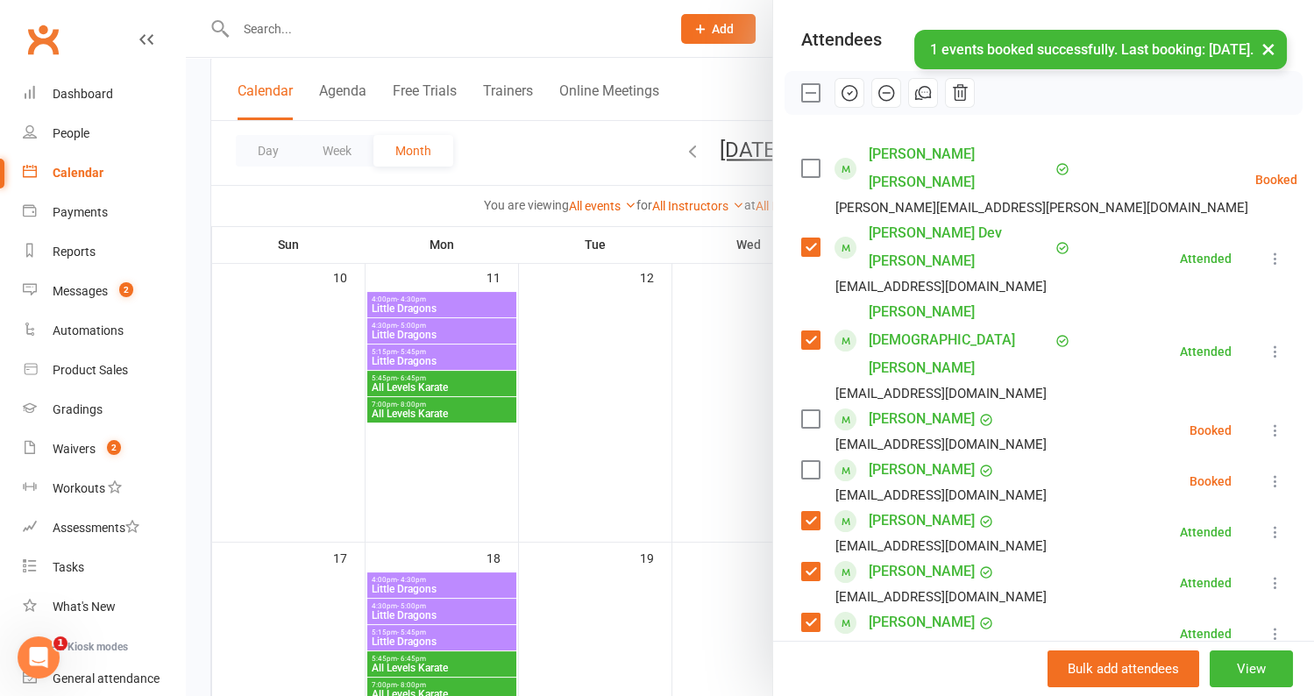
scroll to position [158, 0]
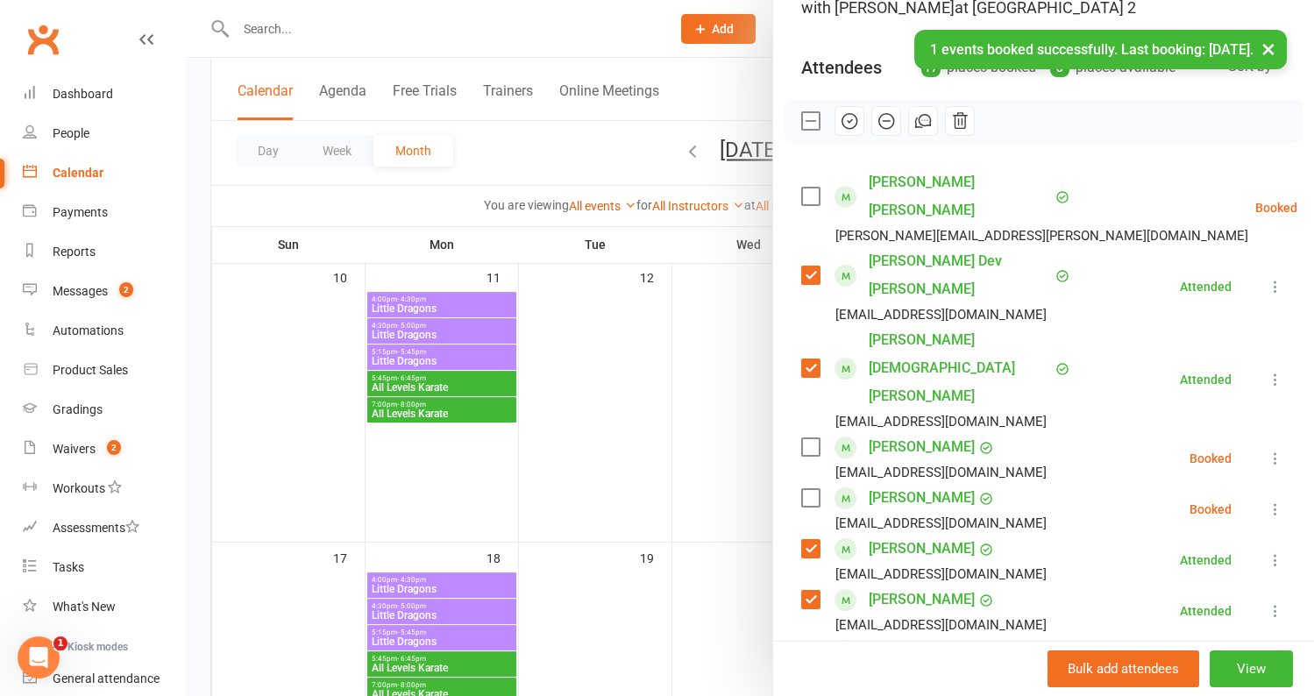
click at [811, 484] on div "Carlo Gorospe qwikieg@yahoo.com" at bounding box center [927, 509] width 252 height 51
click at [811, 489] on label at bounding box center [810, 498] width 18 height 18
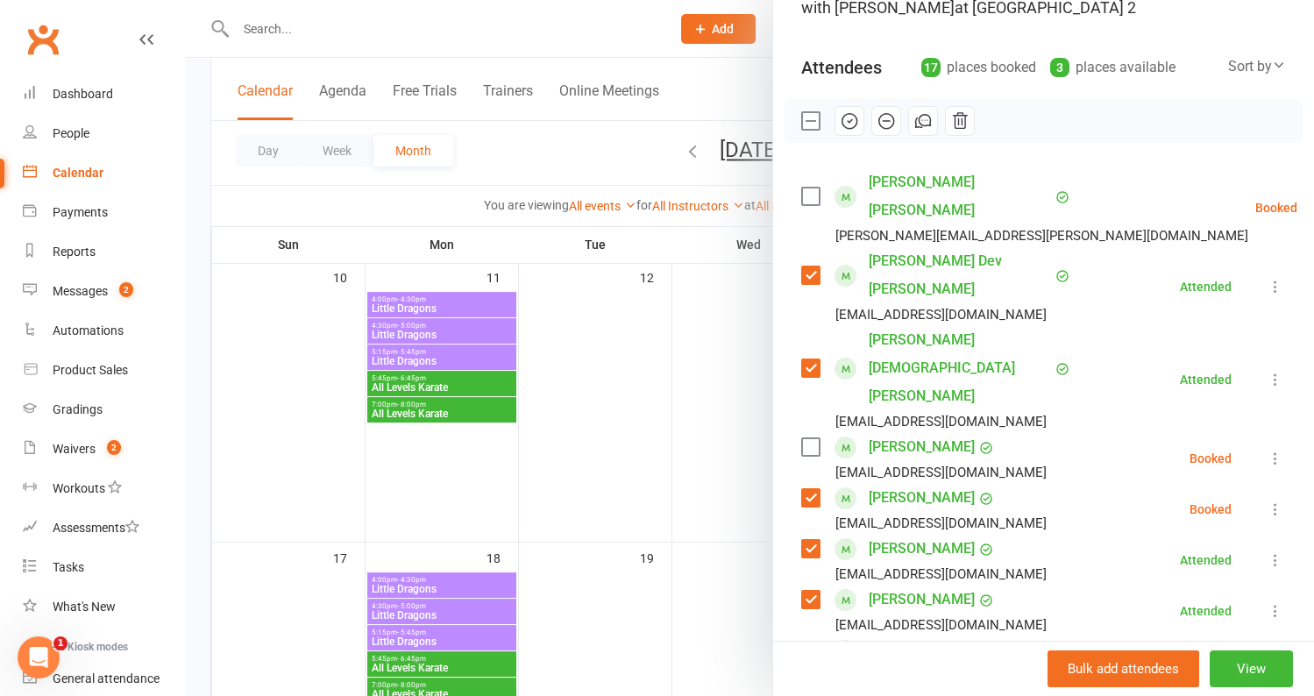
click at [847, 129] on icon "button" at bounding box center [849, 120] width 19 height 19
click at [661, 340] on div at bounding box center [750, 348] width 1128 height 696
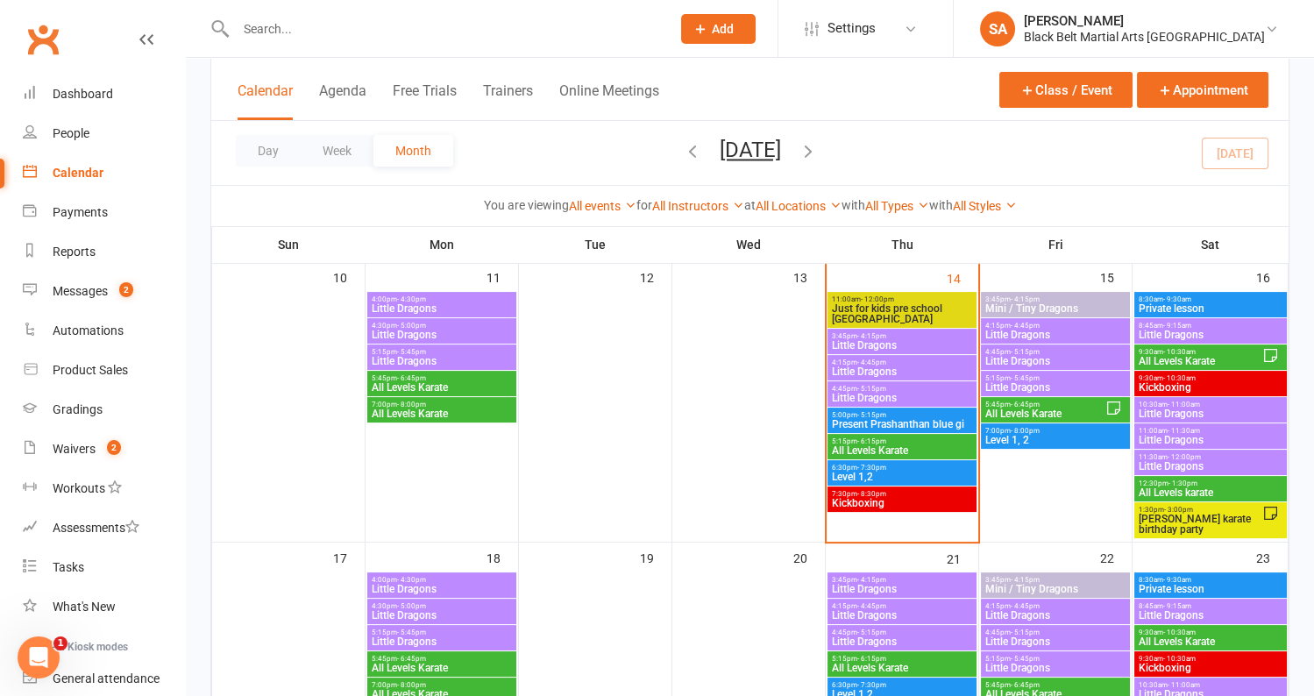
click at [908, 499] on span "Kickboxing" at bounding box center [902, 503] width 142 height 11
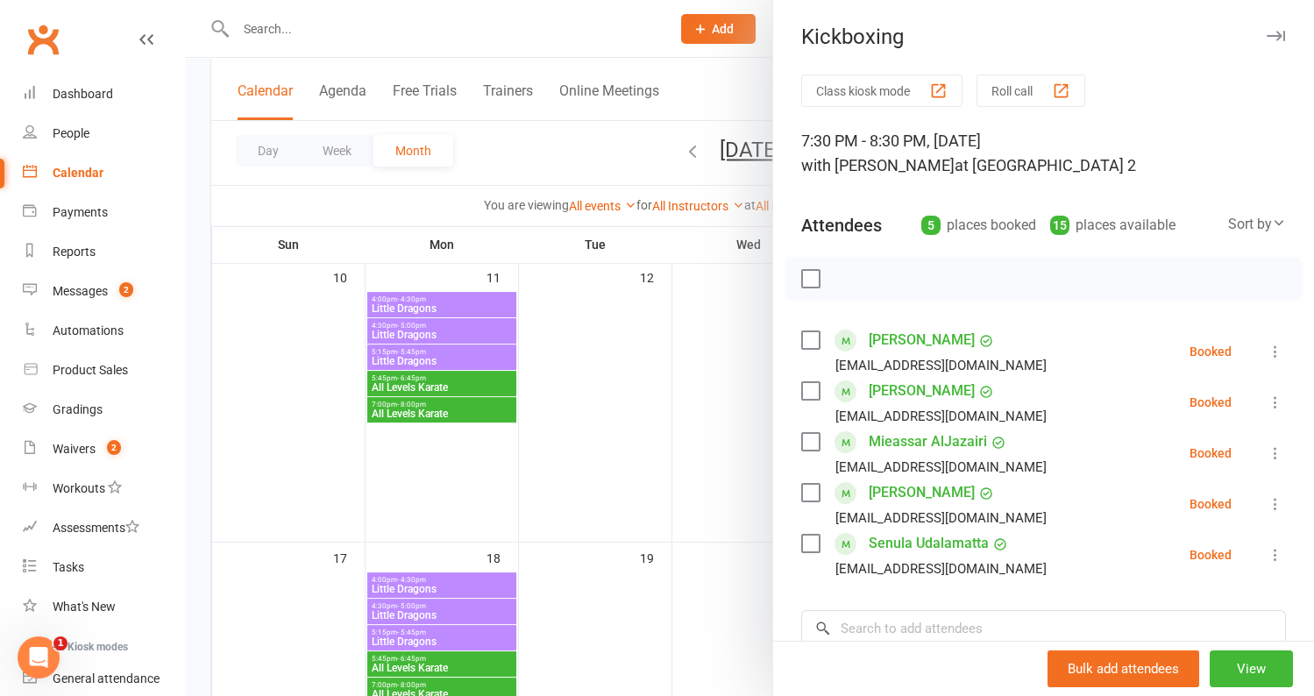
click at [807, 543] on label at bounding box center [810, 544] width 18 height 18
click at [849, 274] on icon "button" at bounding box center [849, 278] width 19 height 19
click at [502, 257] on div at bounding box center [750, 348] width 1128 height 696
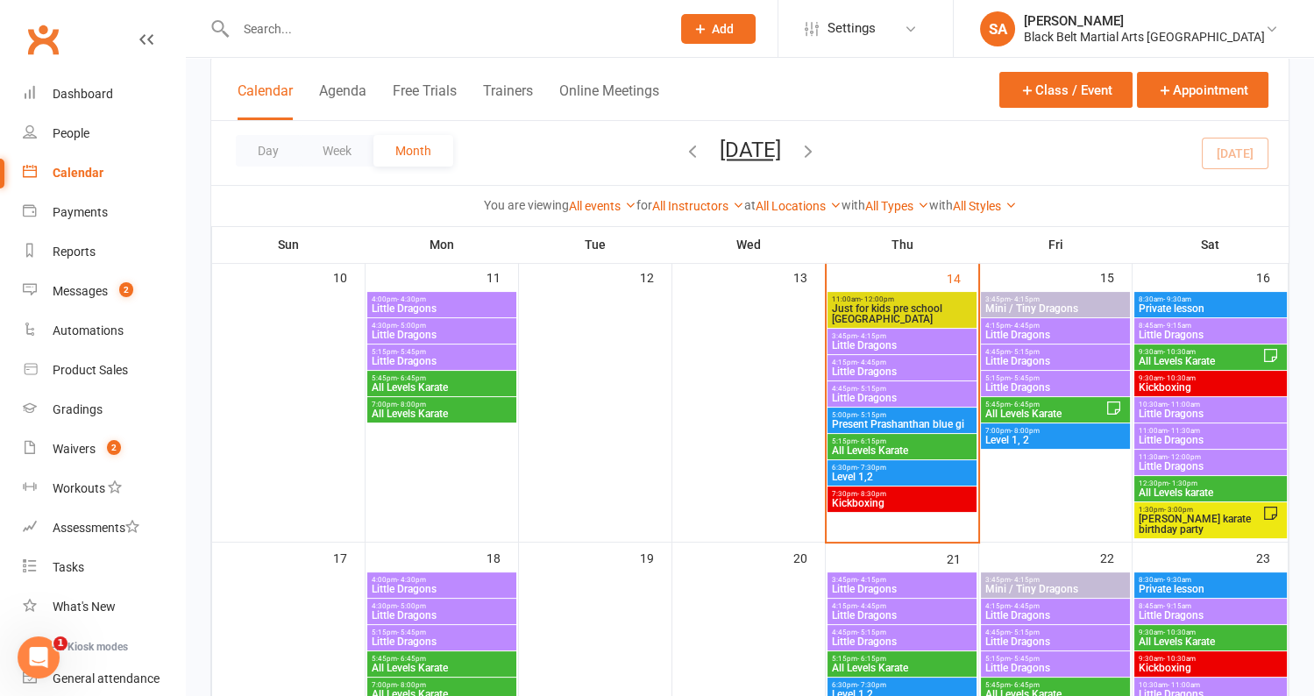
click at [850, 340] on span "Little Dragons" at bounding box center [902, 345] width 142 height 11
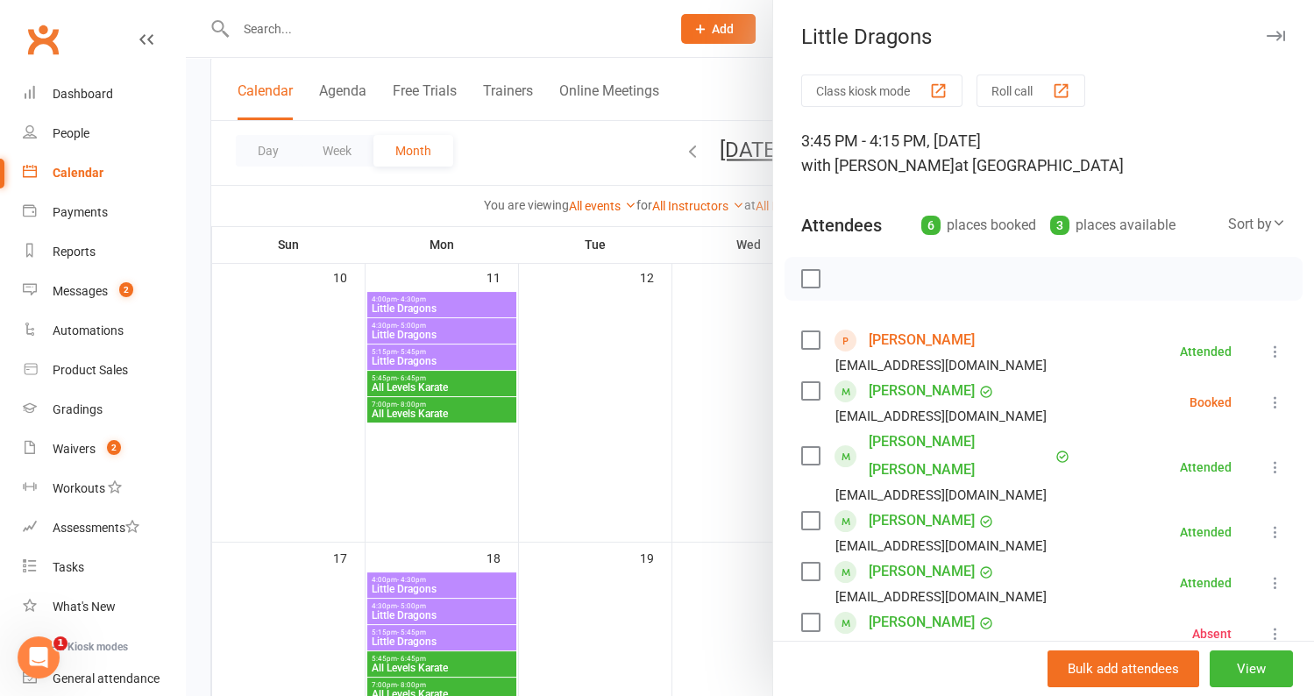
click at [584, 399] on div at bounding box center [750, 348] width 1128 height 696
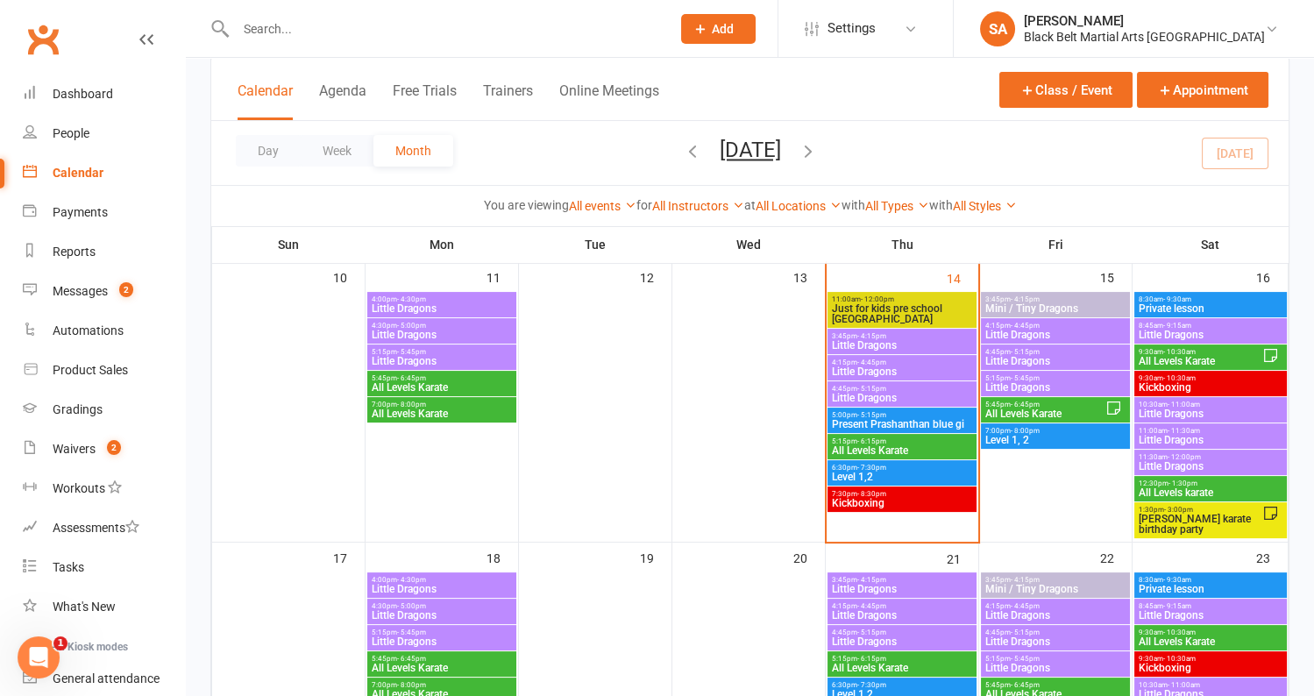
click at [854, 366] on span "Little Dragons" at bounding box center [902, 371] width 142 height 11
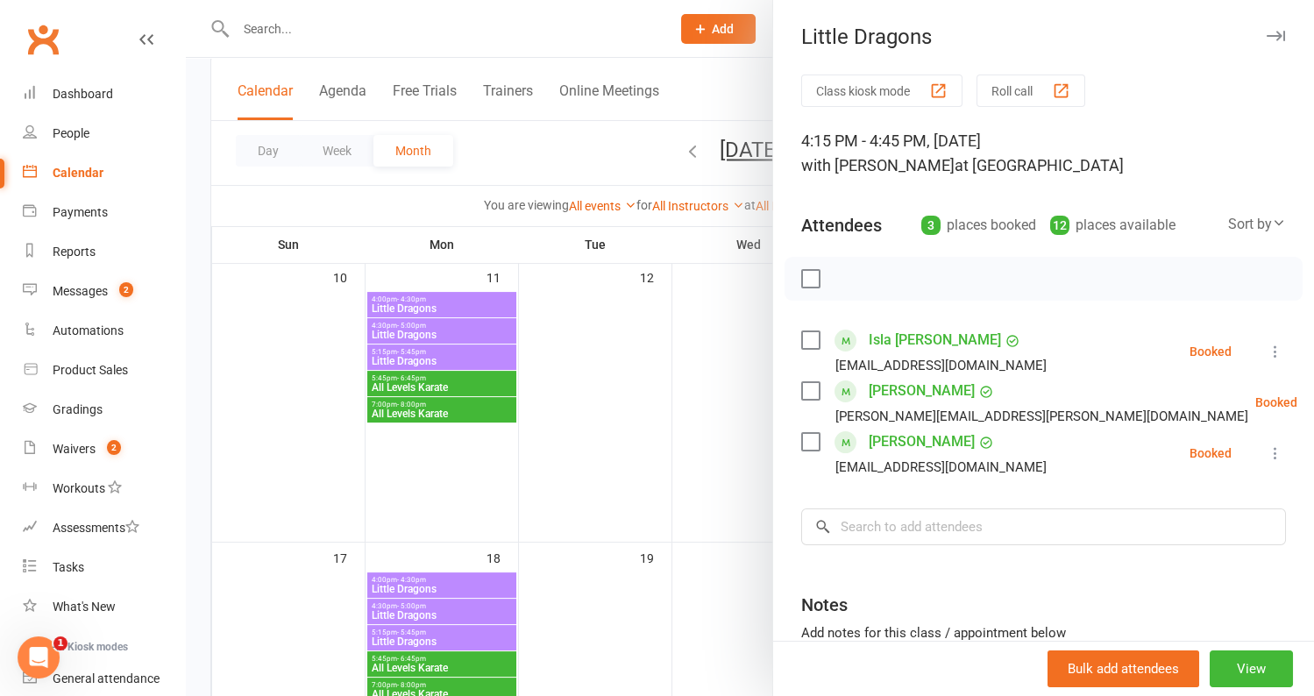
click at [806, 270] on label at bounding box center [810, 279] width 18 height 18
click at [844, 273] on icon "button" at bounding box center [849, 278] width 19 height 19
click at [649, 458] on div at bounding box center [750, 348] width 1128 height 696
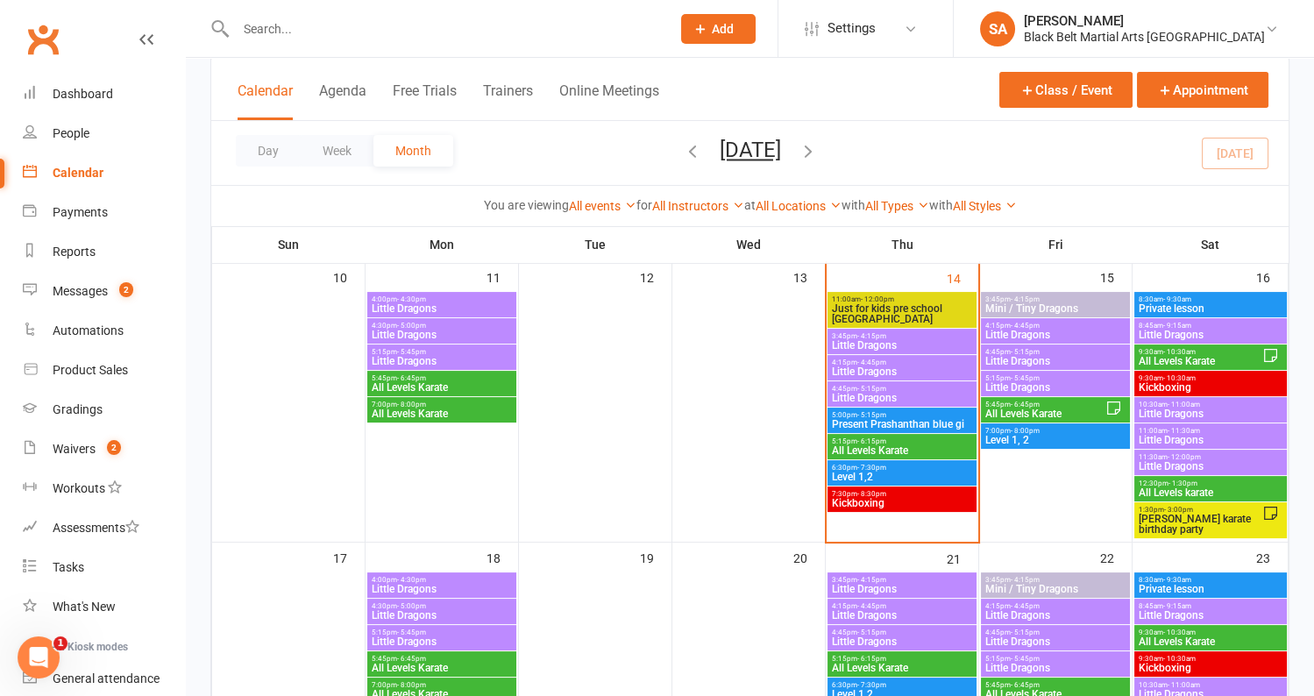
click at [891, 371] on span "Little Dragons" at bounding box center [902, 371] width 142 height 11
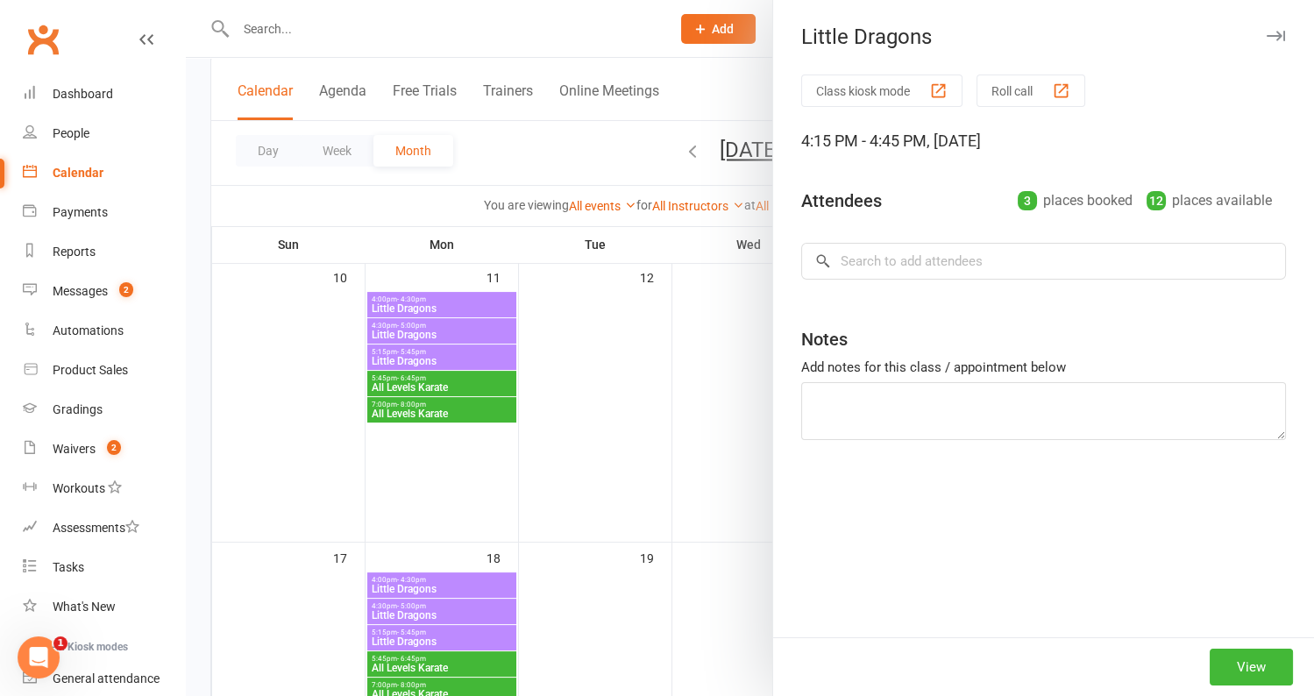
click at [698, 386] on div at bounding box center [750, 348] width 1128 height 696
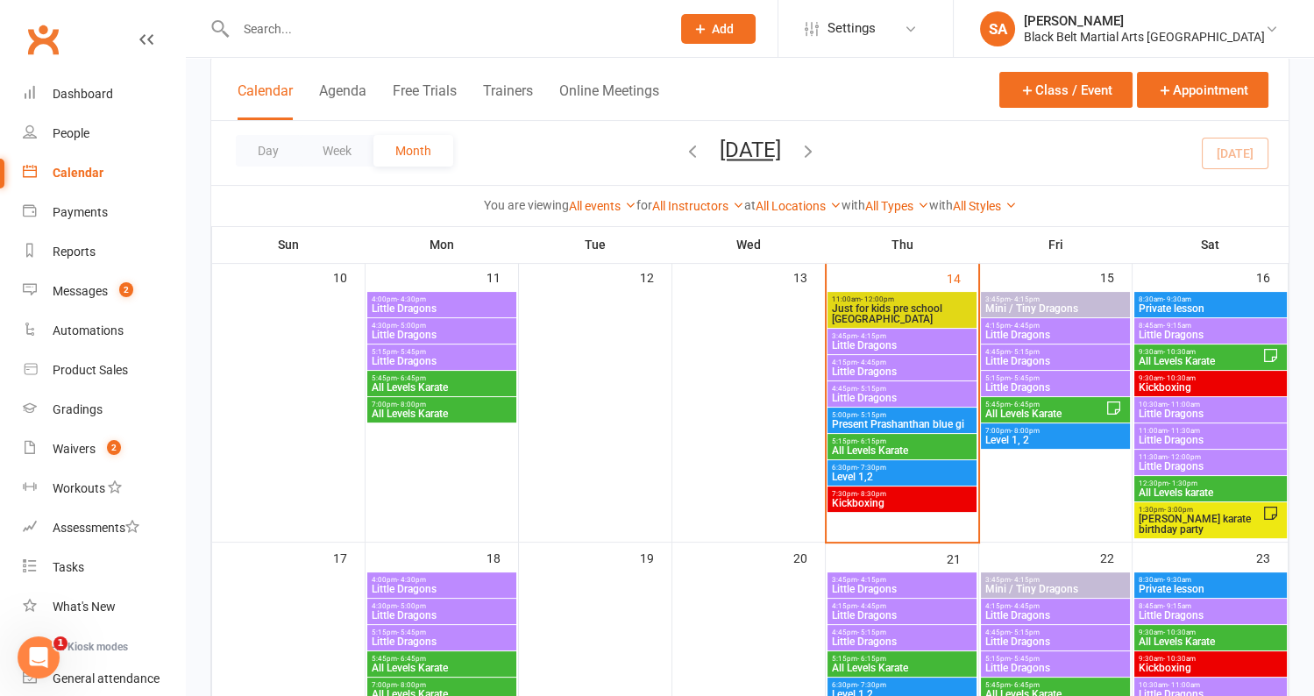
click at [875, 401] on span "Little Dragons" at bounding box center [902, 398] width 142 height 11
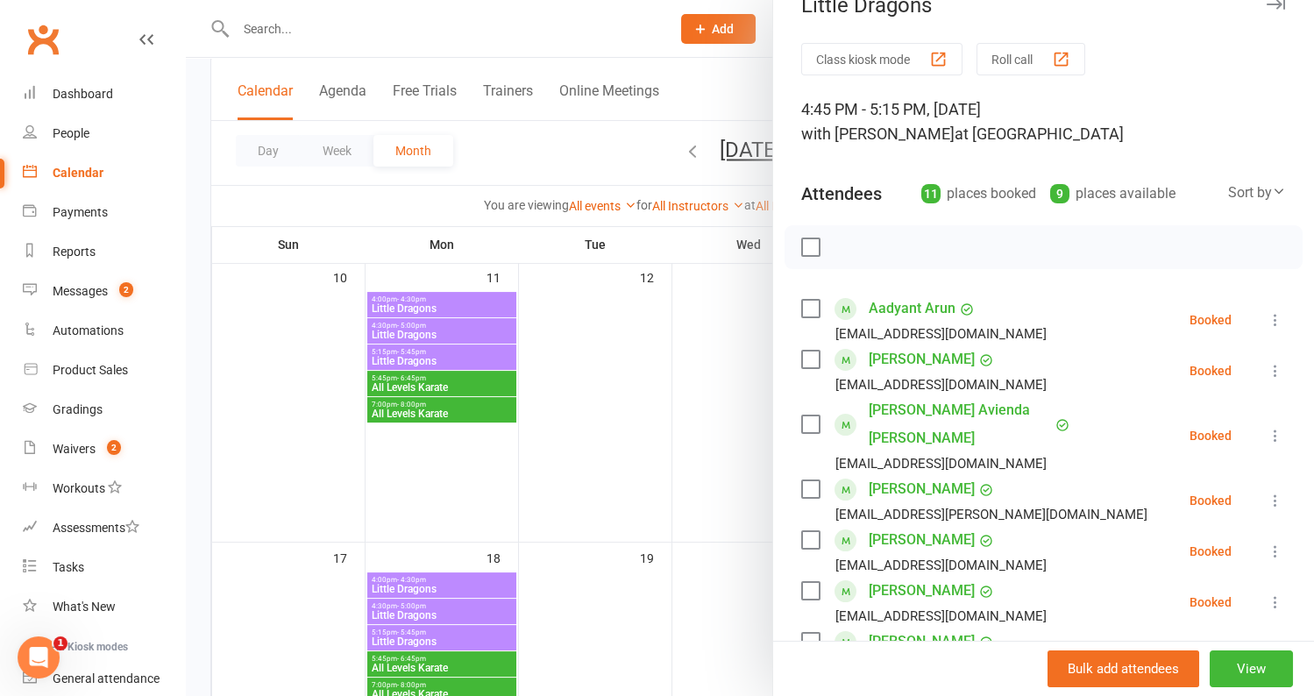
scroll to position [33, 0]
click at [809, 308] on label at bounding box center [810, 307] width 18 height 18
click at [805, 356] on label at bounding box center [810, 358] width 18 height 18
click at [806, 245] on label at bounding box center [810, 246] width 18 height 18
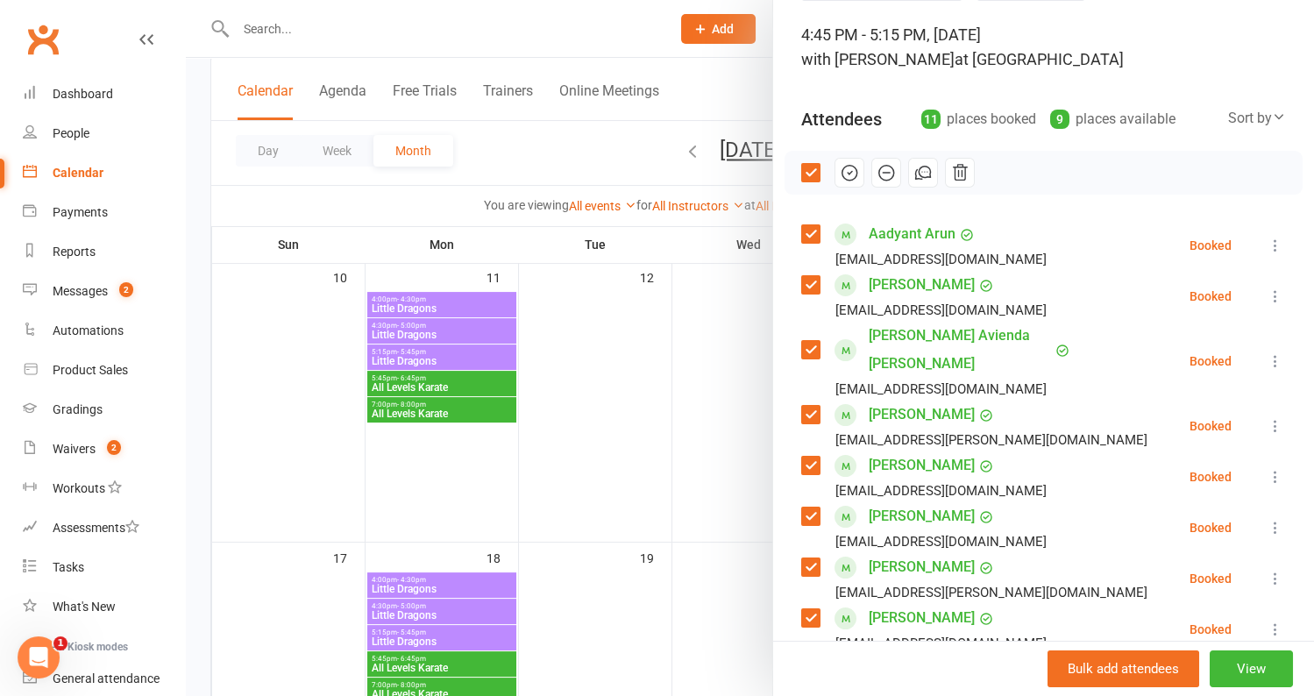
scroll to position [107, 0]
click at [812, 340] on label at bounding box center [810, 349] width 18 height 18
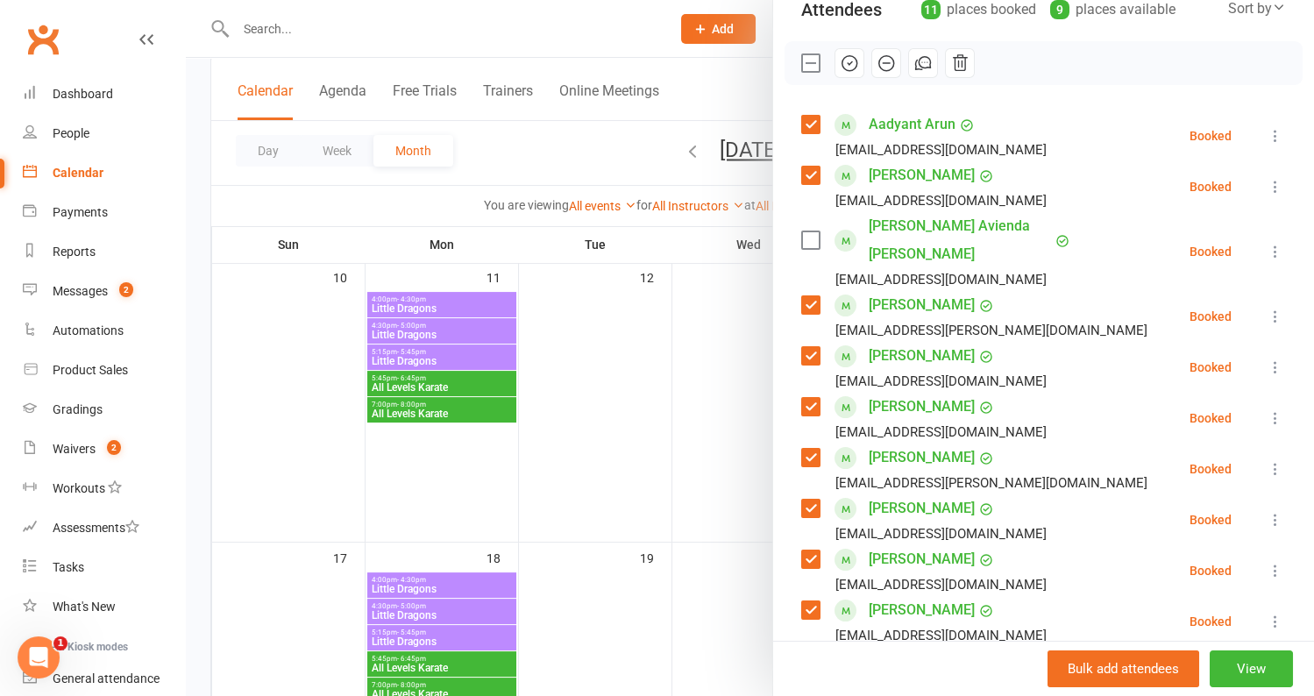
scroll to position [252, 0]
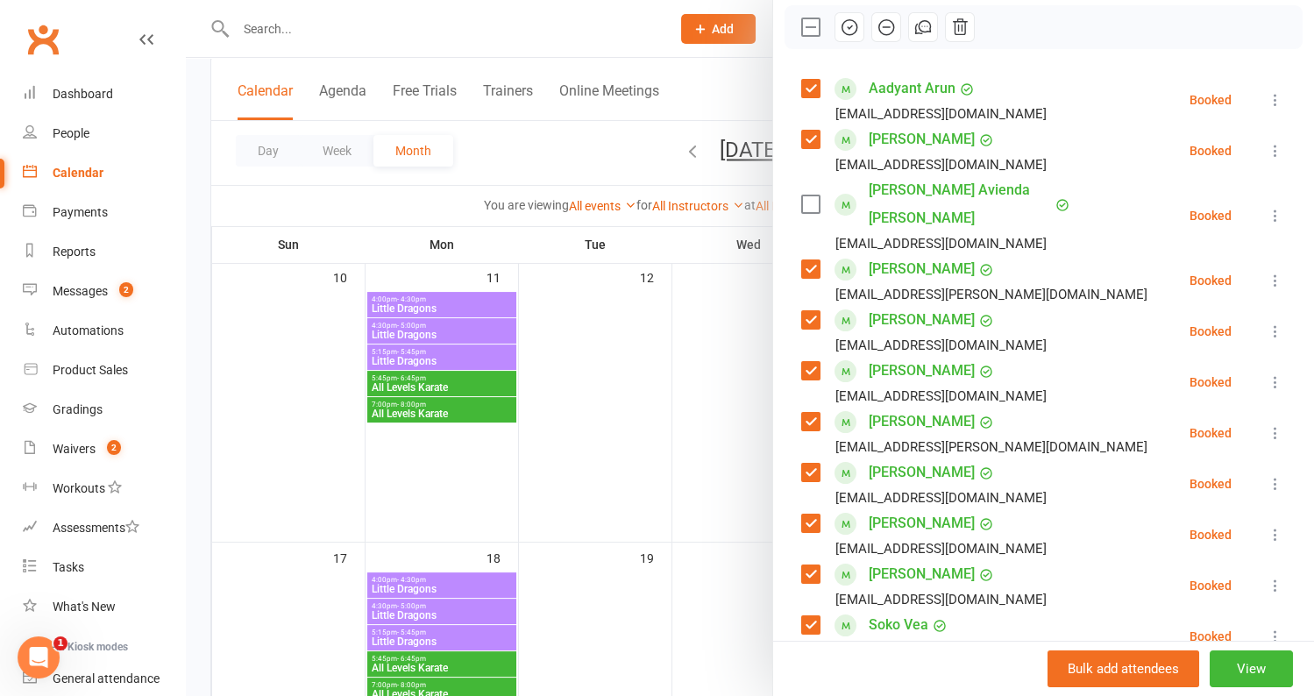
click at [811, 357] on div "Kabir Nagrecha dhrutid@gmail.com" at bounding box center [927, 382] width 252 height 51
click at [811, 362] on label at bounding box center [810, 371] width 18 height 18
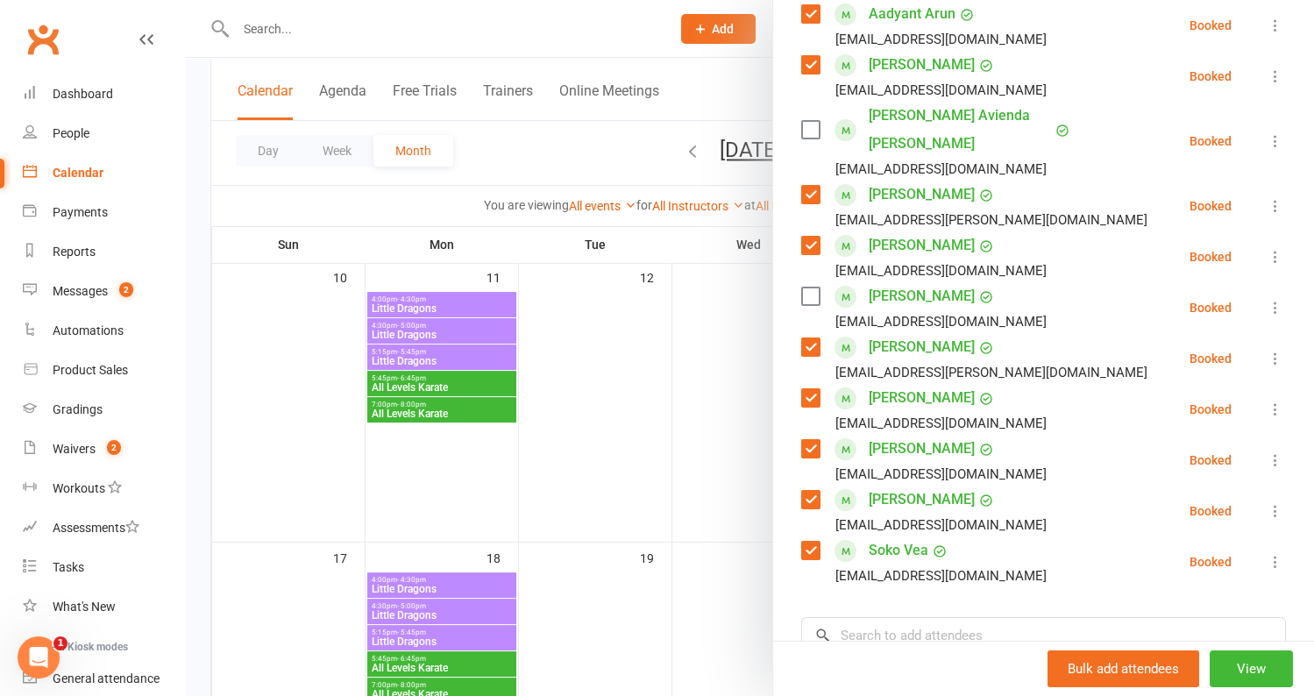
scroll to position [334, 0]
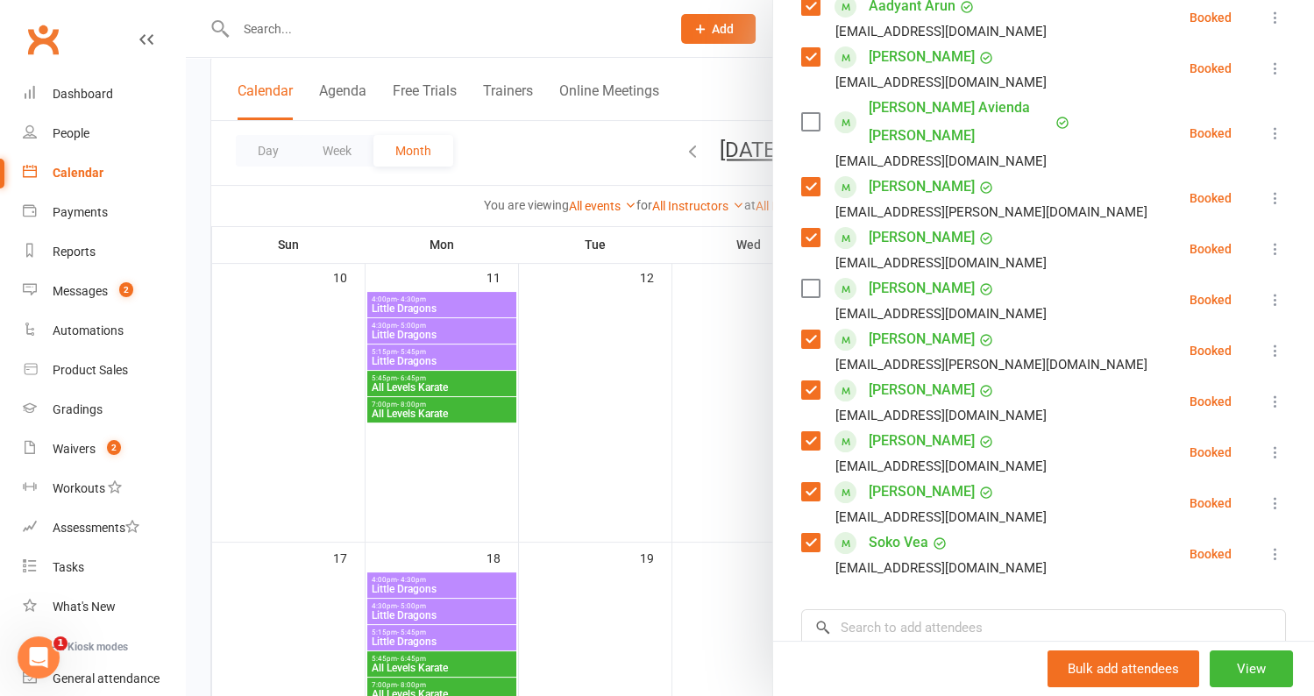
click at [809, 432] on label at bounding box center [810, 441] width 18 height 18
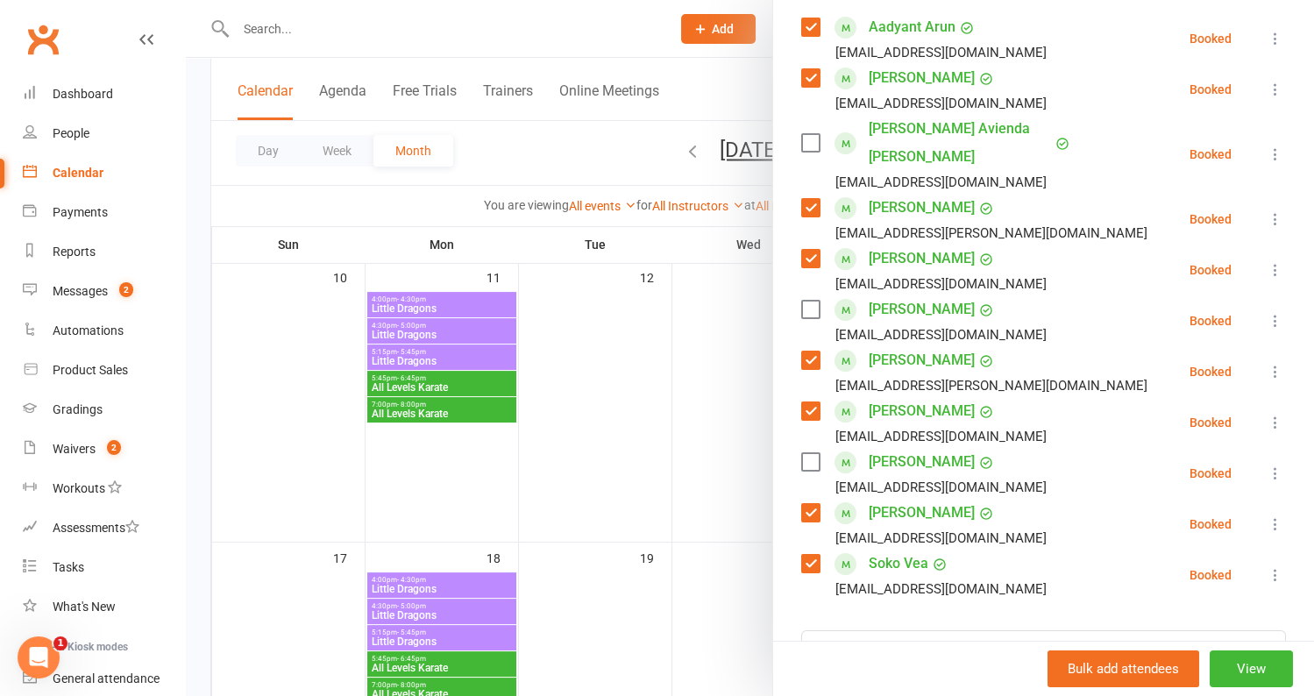
scroll to position [0, 0]
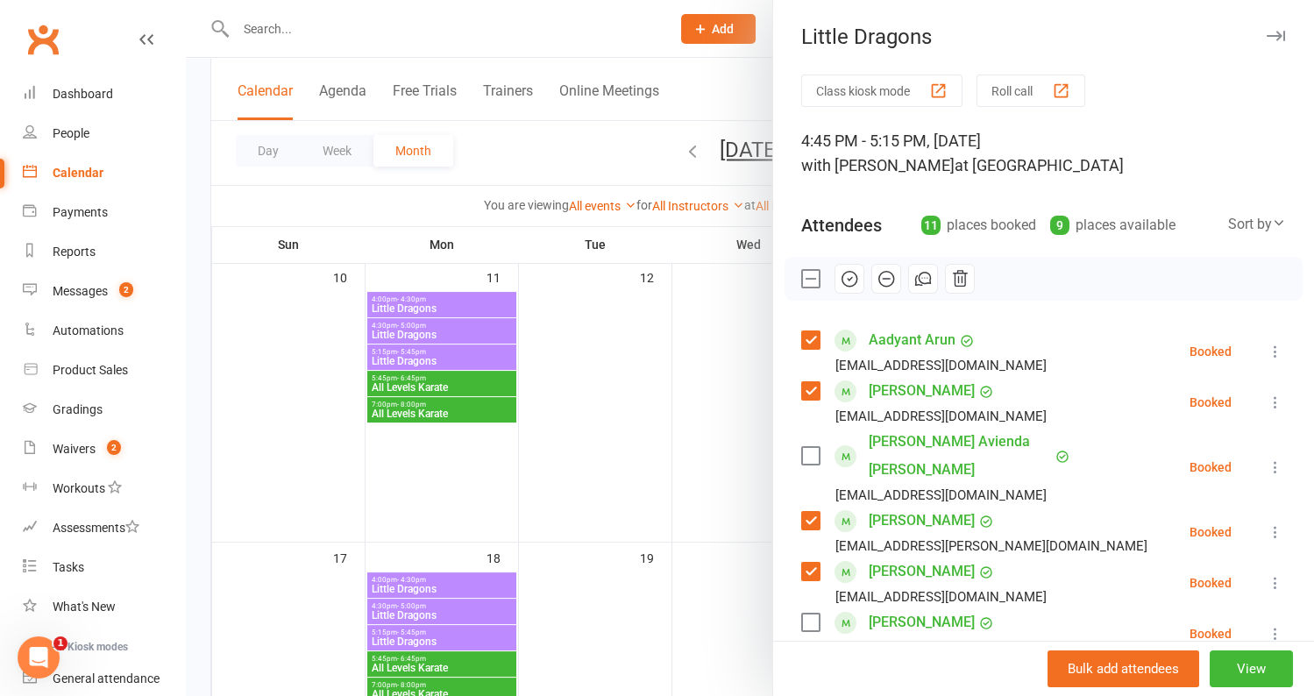
click at [843, 287] on icon "button" at bounding box center [849, 278] width 19 height 19
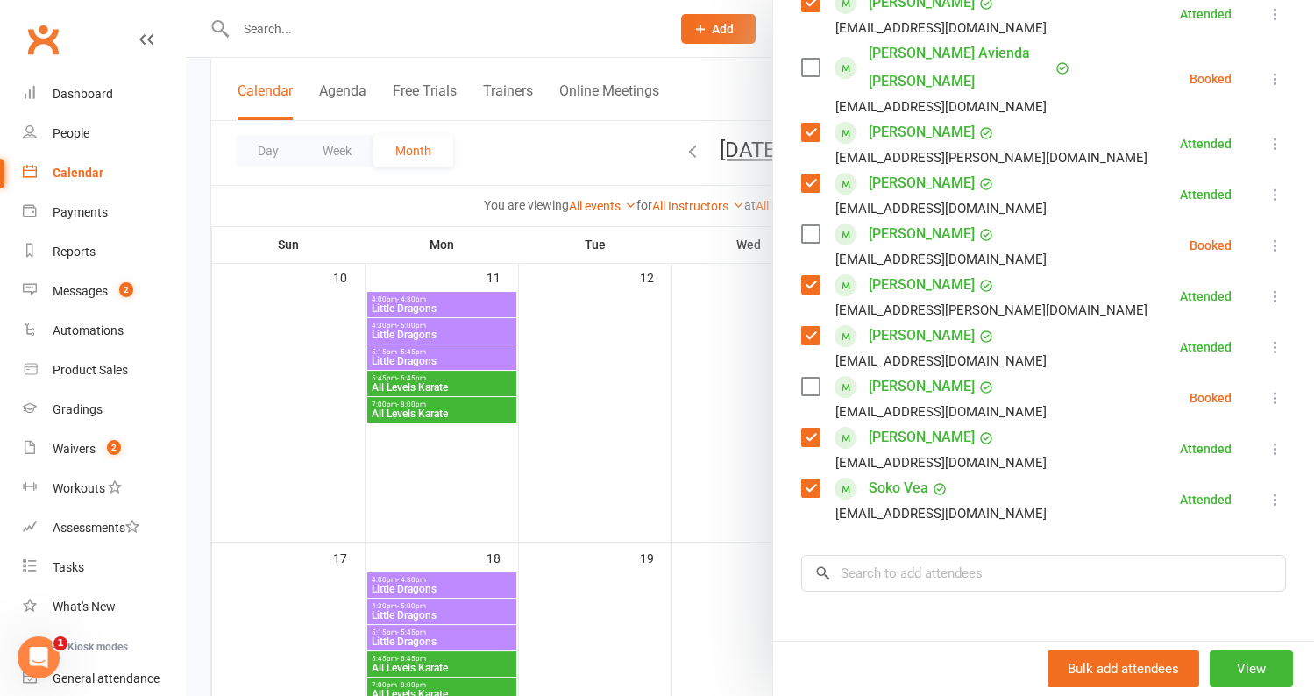
scroll to position [555, 0]
